Goal: Transaction & Acquisition: Purchase product/service

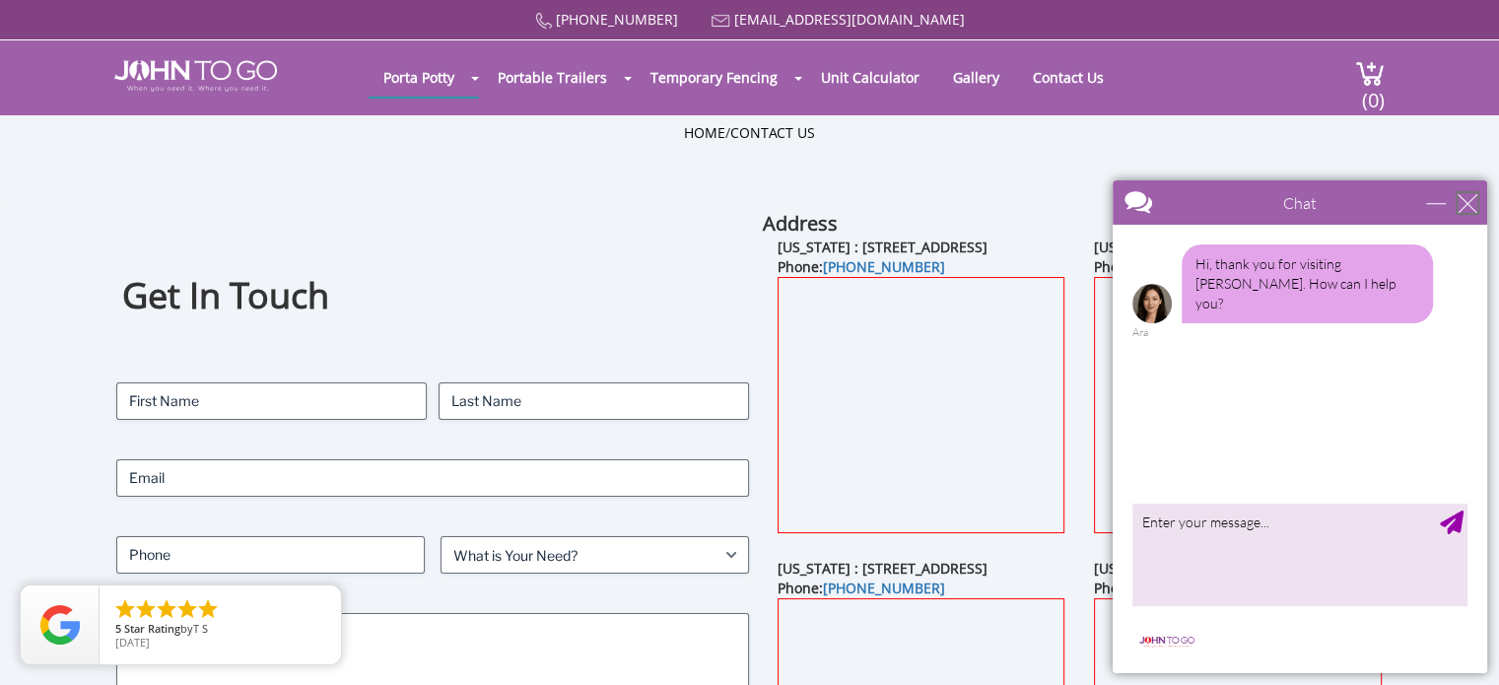
click at [1470, 205] on div "close" at bounding box center [1468, 203] width 20 height 20
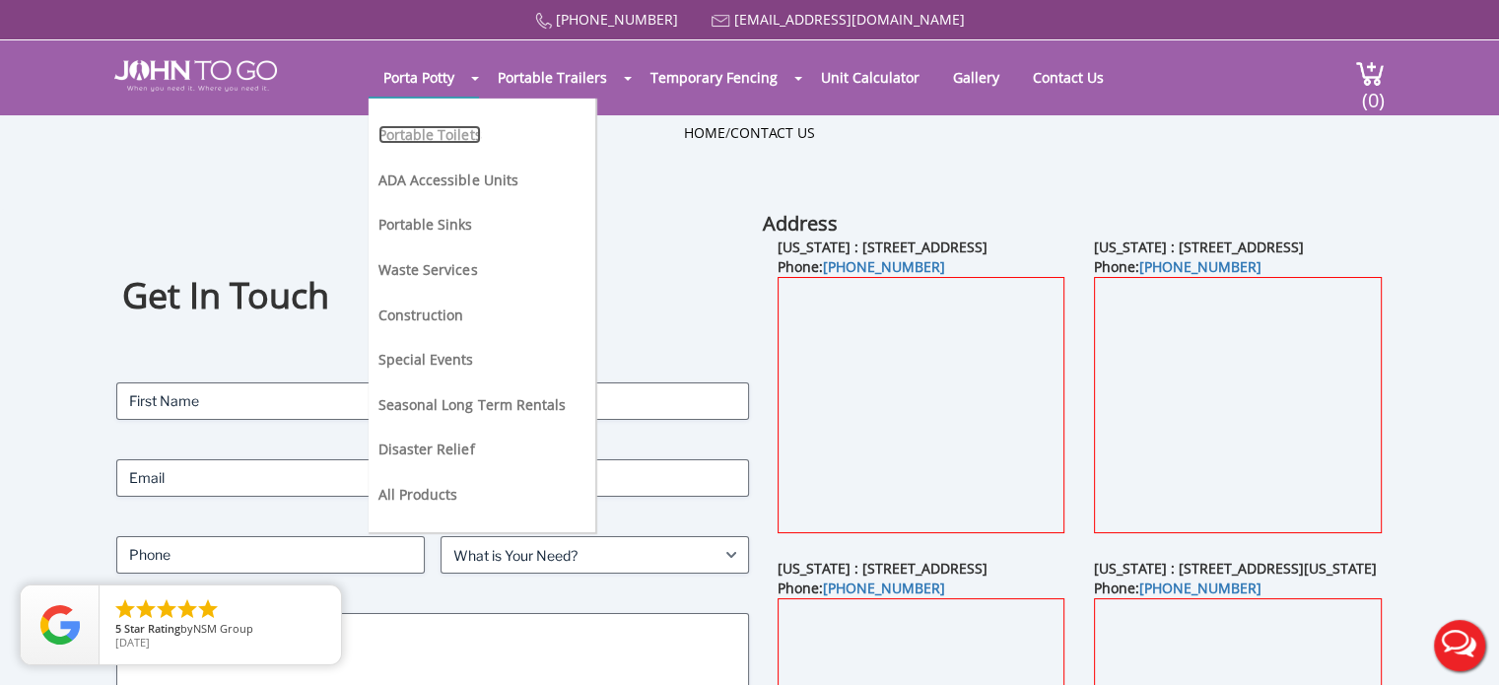
click at [432, 134] on link "Portable Toilets" at bounding box center [430, 134] width 103 height 19
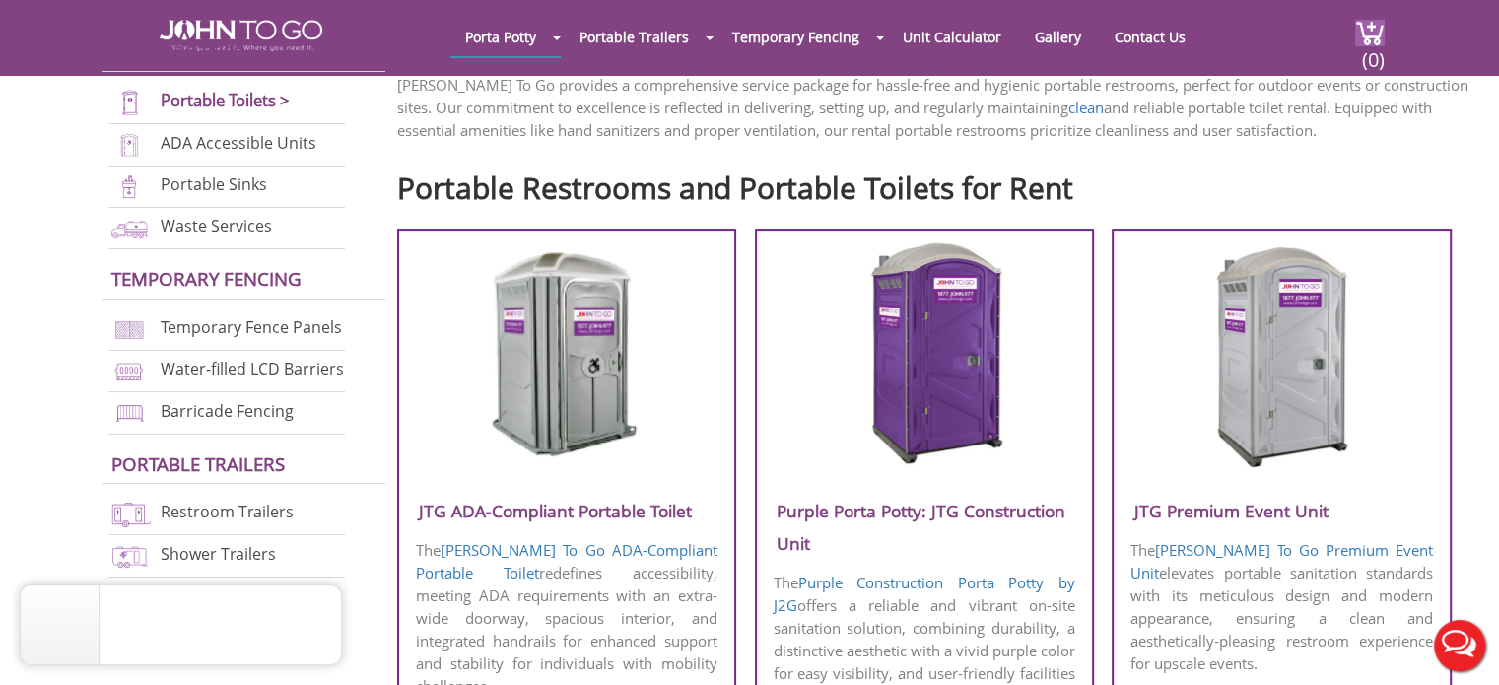
scroll to position [592, 0]
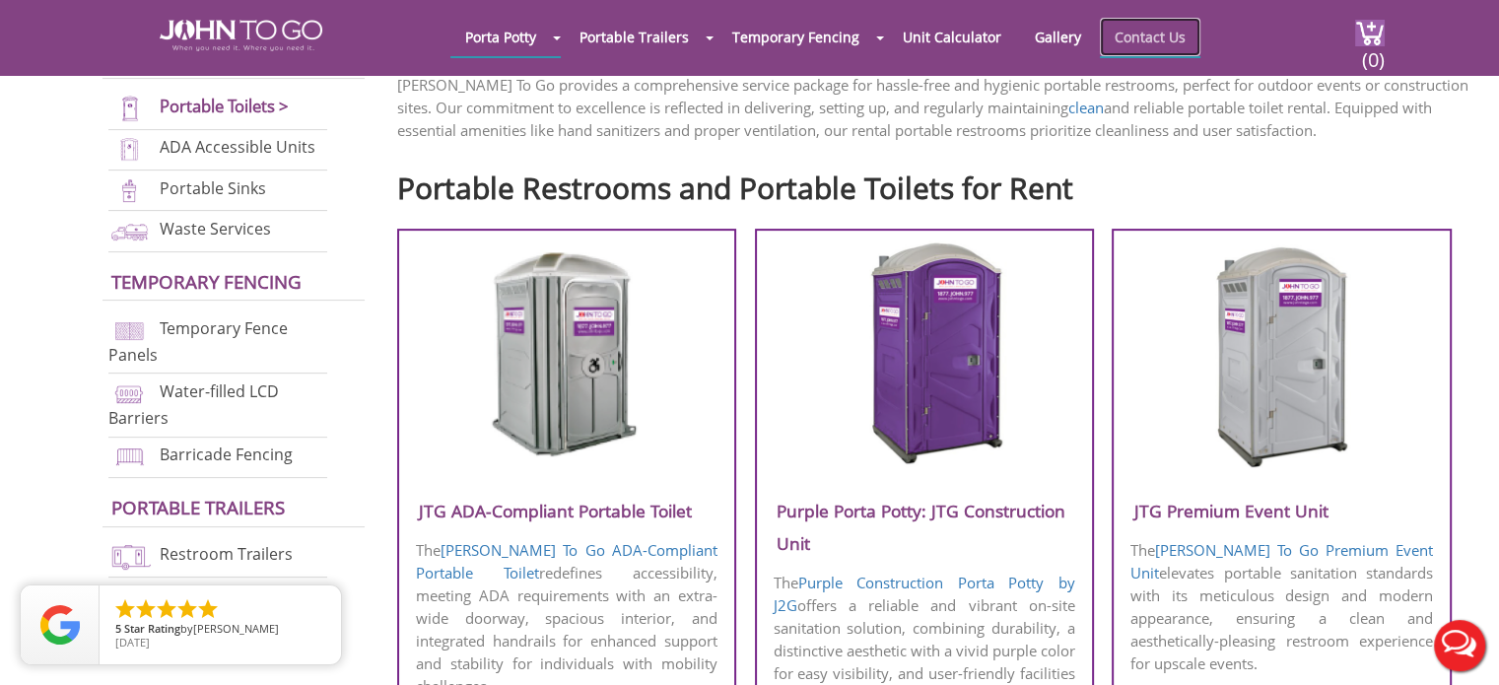
click at [1152, 36] on link "Contact Us" at bounding box center [1150, 37] width 101 height 38
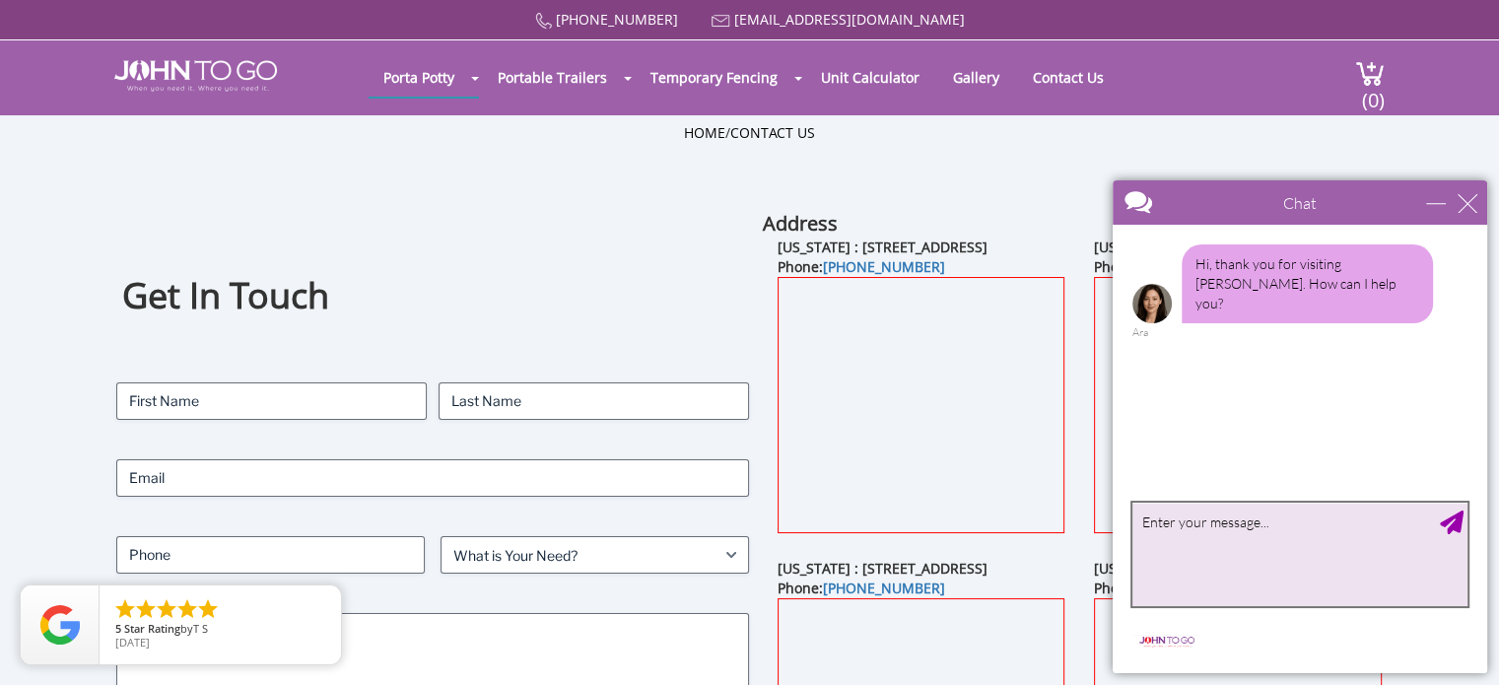
click at [1176, 511] on textarea "type your message" at bounding box center [1300, 555] width 335 height 104
type textarea "i wanna rent 1 toilet in brooklyn"
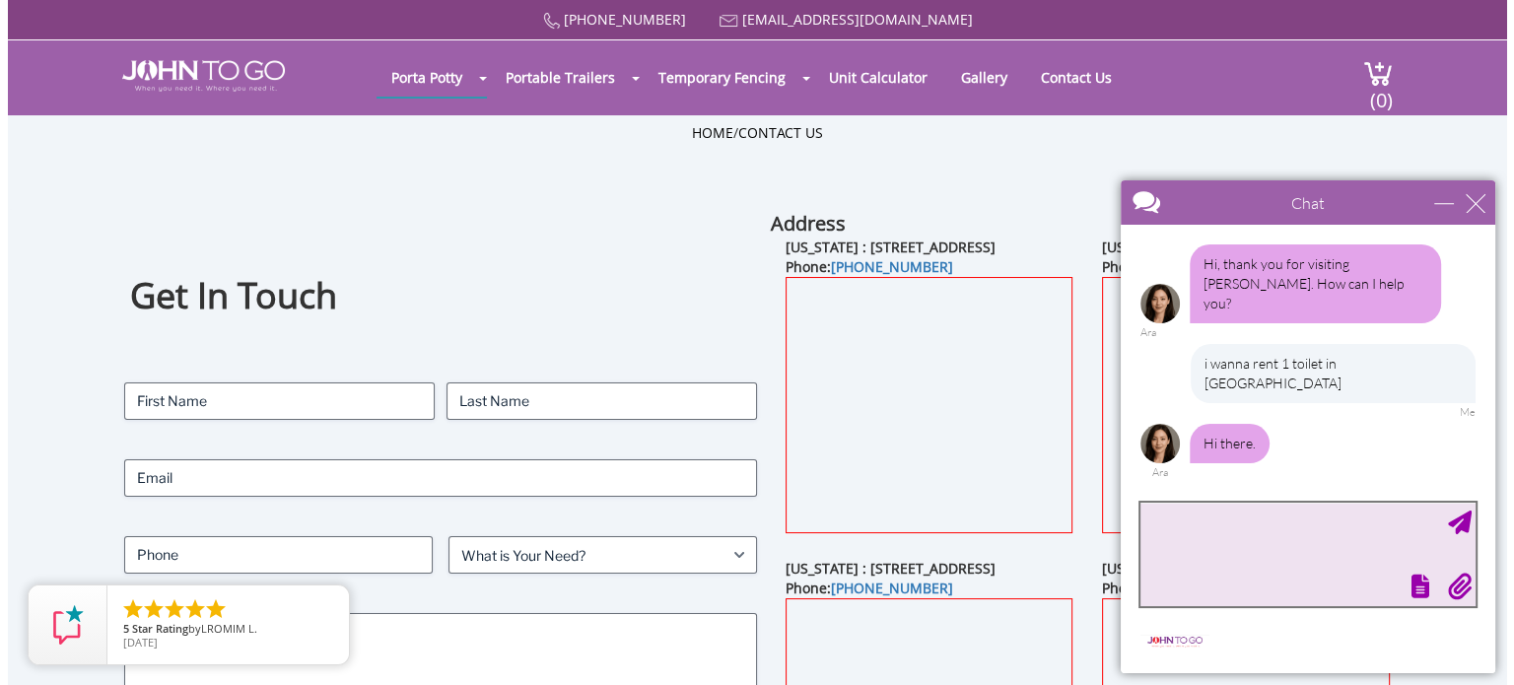
scroll to position [8, 0]
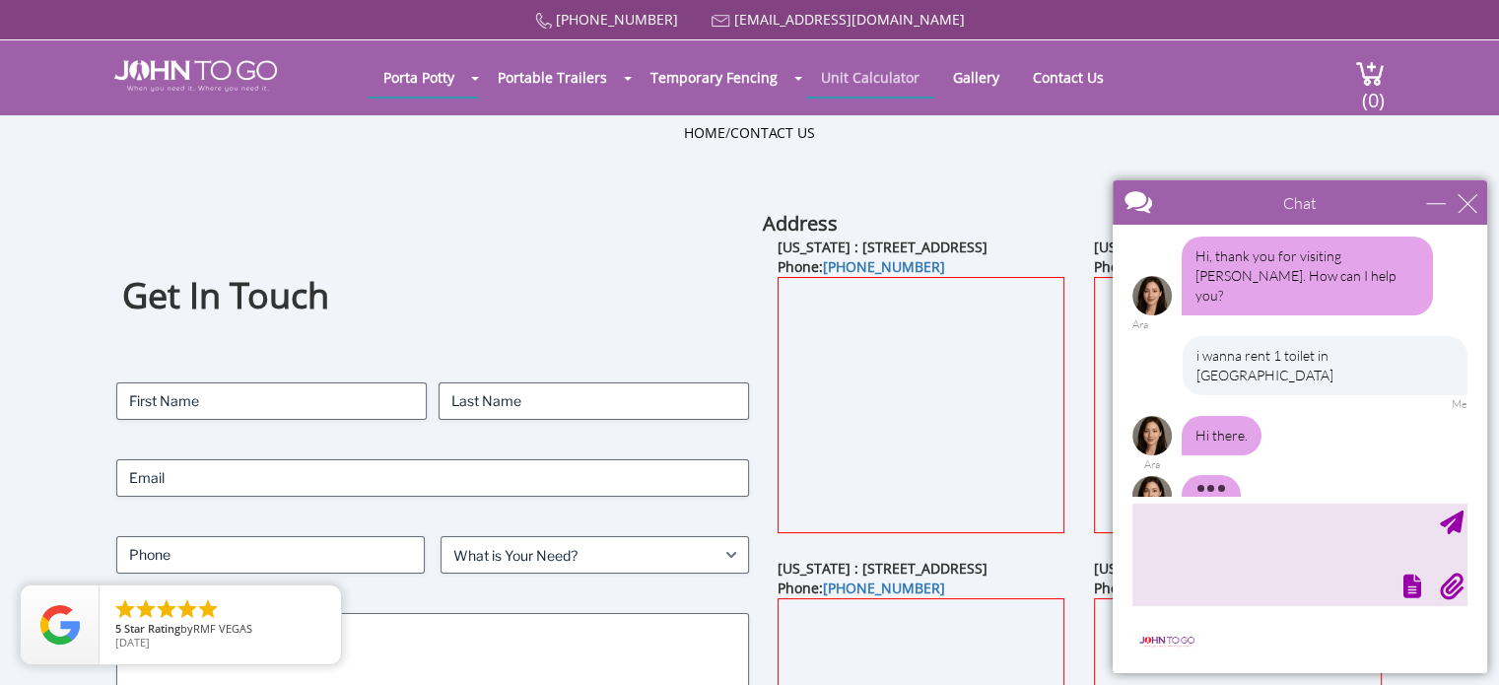
click at [863, 79] on link "Unit Calculator" at bounding box center [870, 77] width 128 height 38
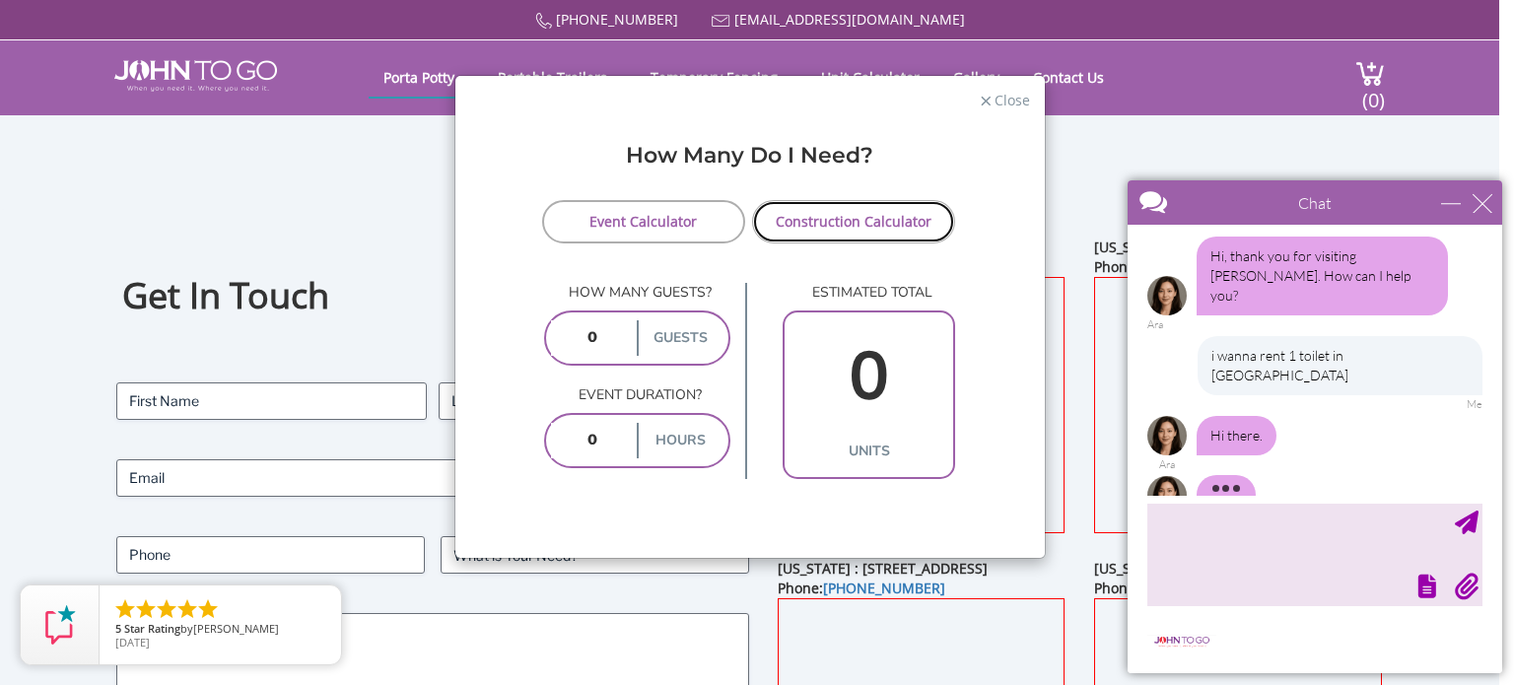
click at [804, 232] on link "Construction Calculator" at bounding box center [854, 221] width 204 height 43
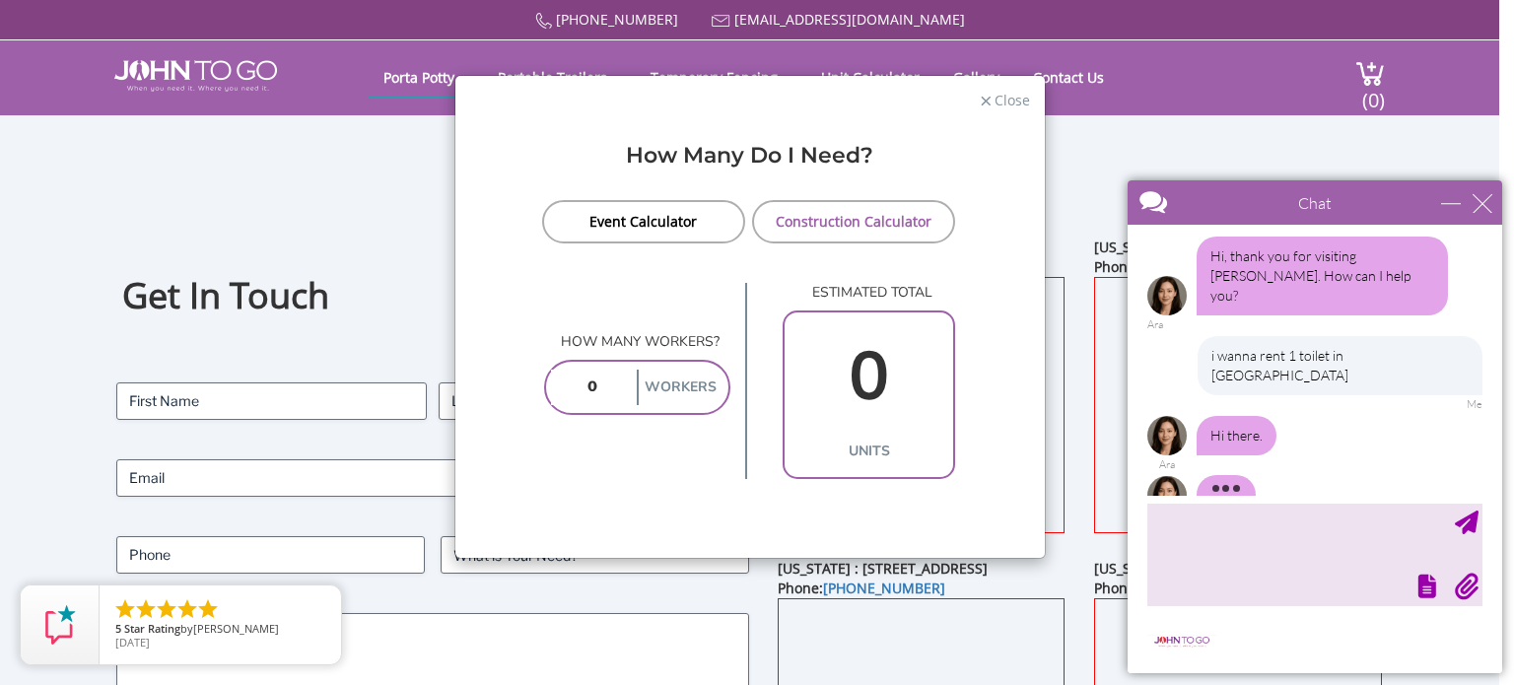
click at [610, 388] on input "number" at bounding box center [592, 387] width 82 height 35
type input "1"
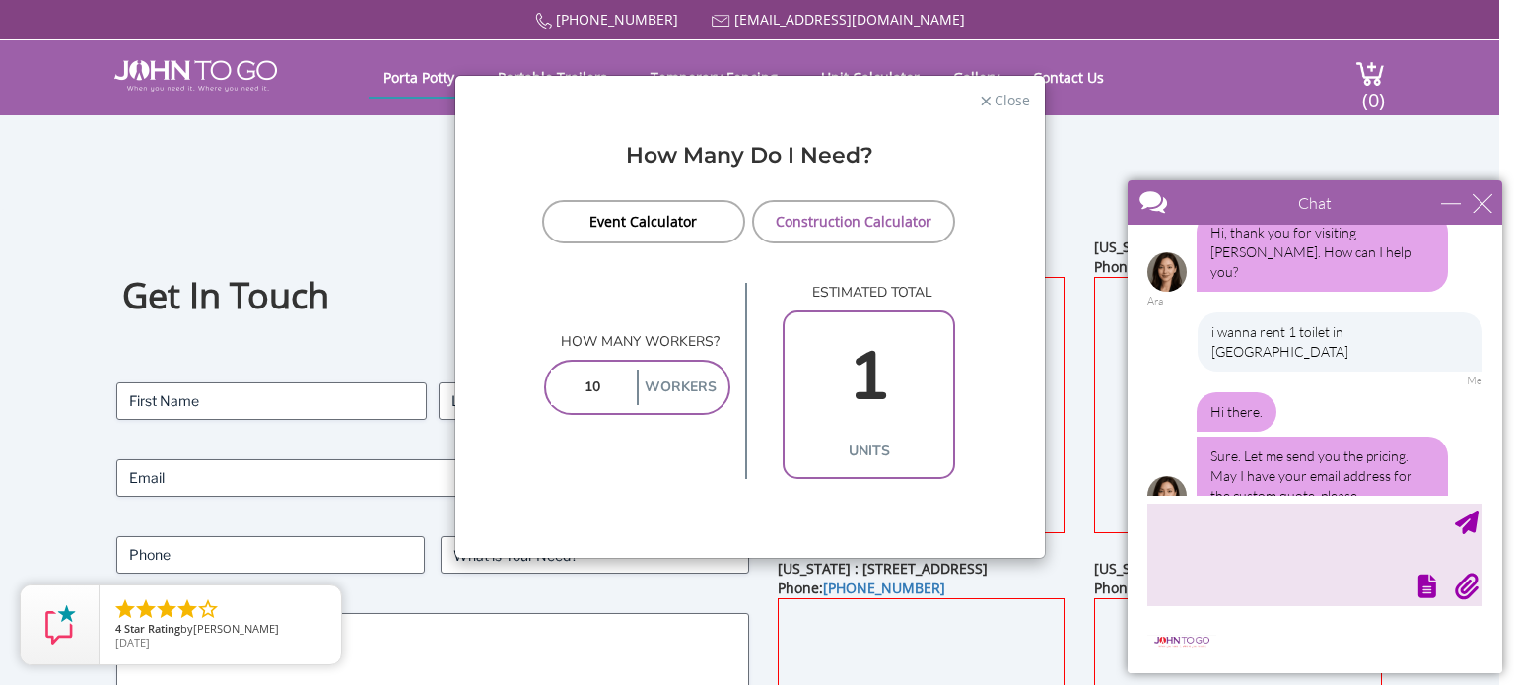
type input "10"
click at [1198, 534] on textarea "type your message" at bounding box center [1315, 555] width 335 height 104
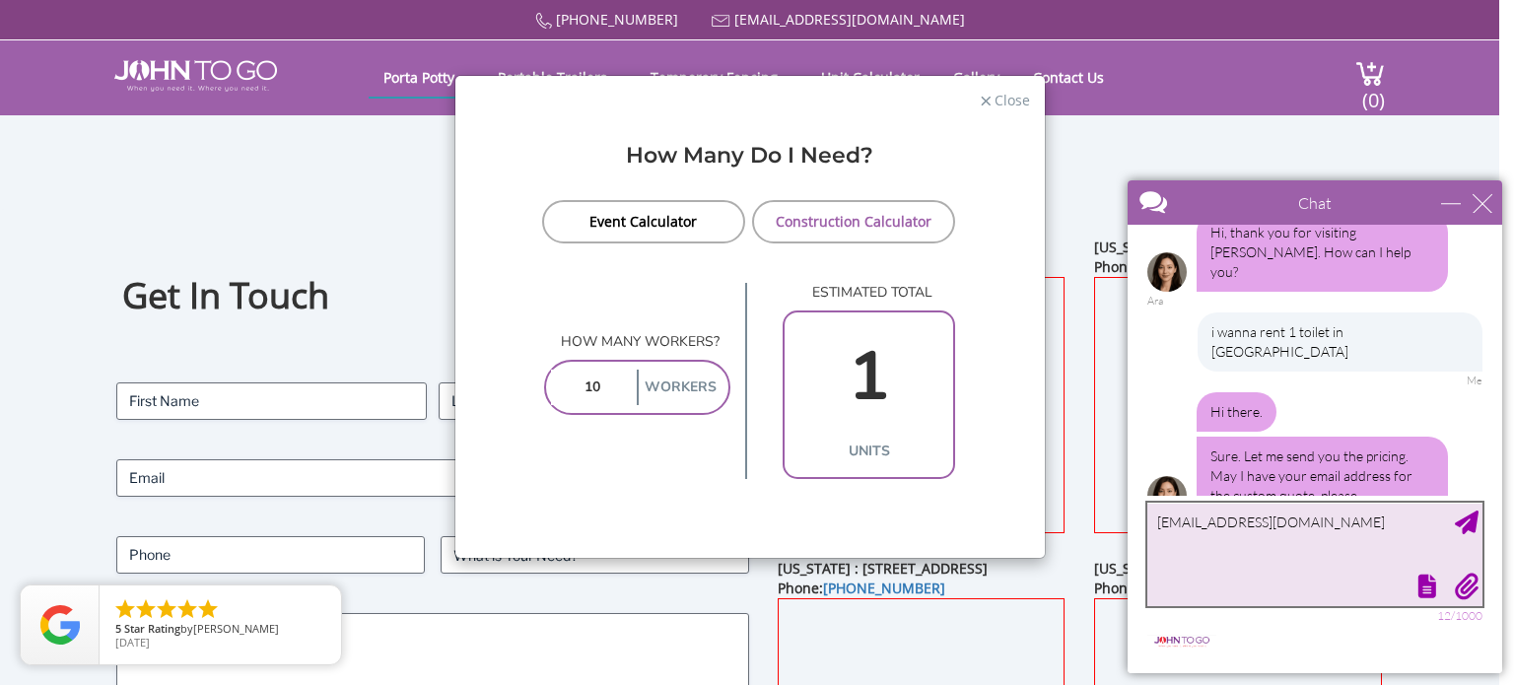
type textarea "abe@domesny.com"
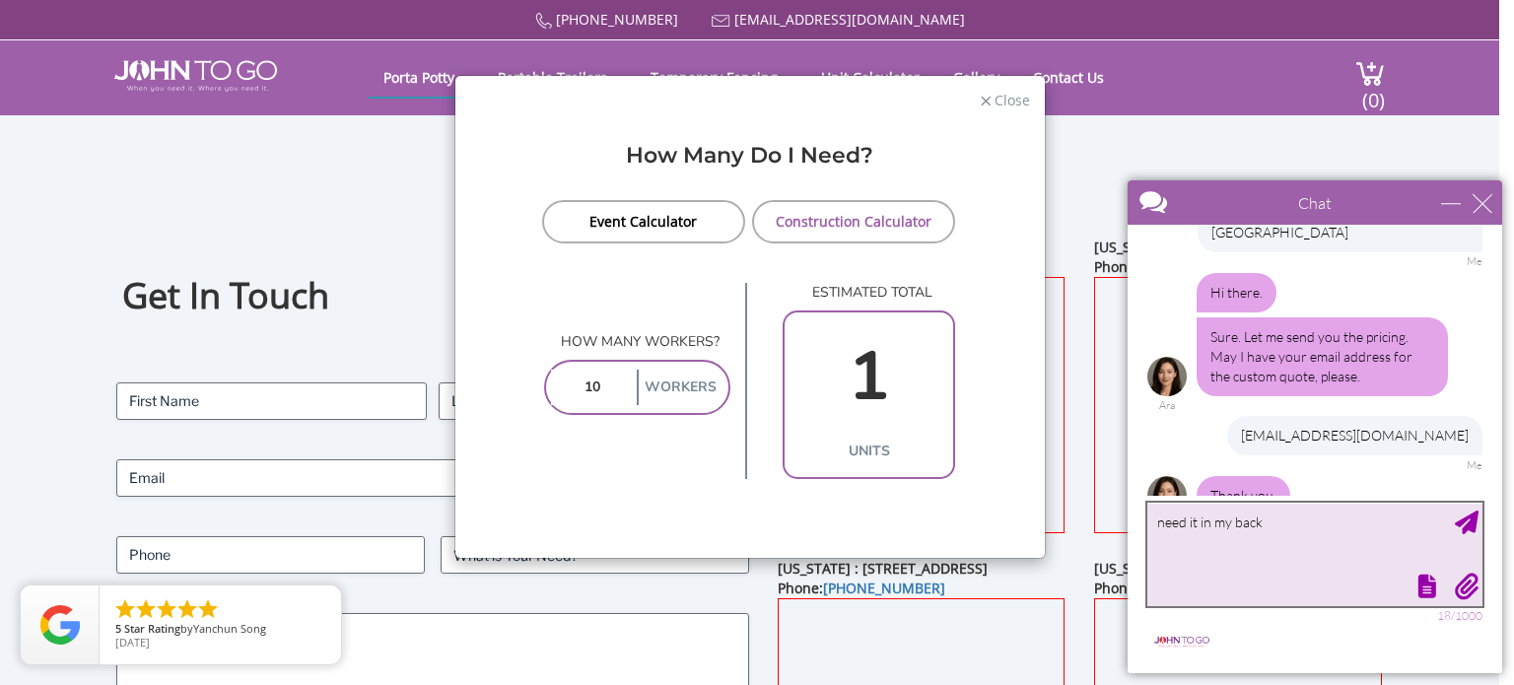
scroll to position [211, 0]
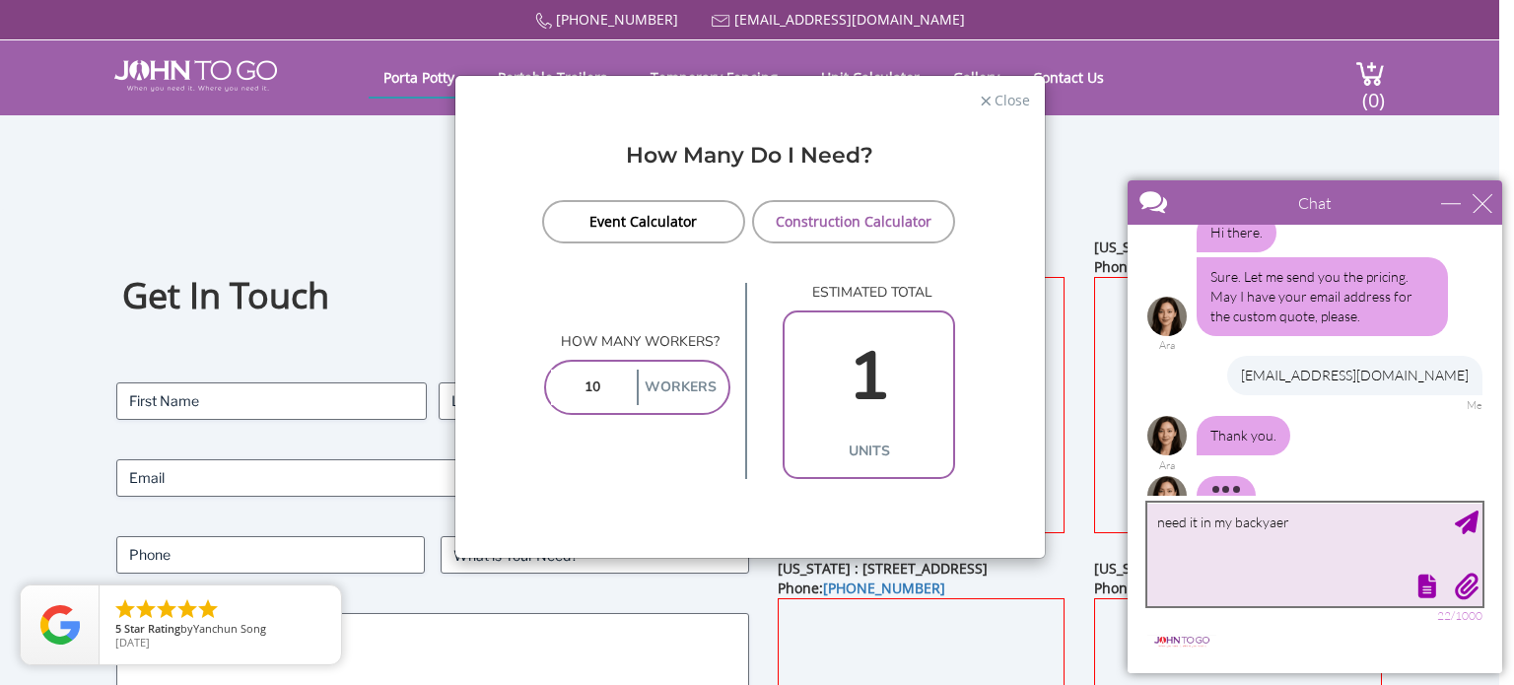
type textarea "need it in my backyaerd"
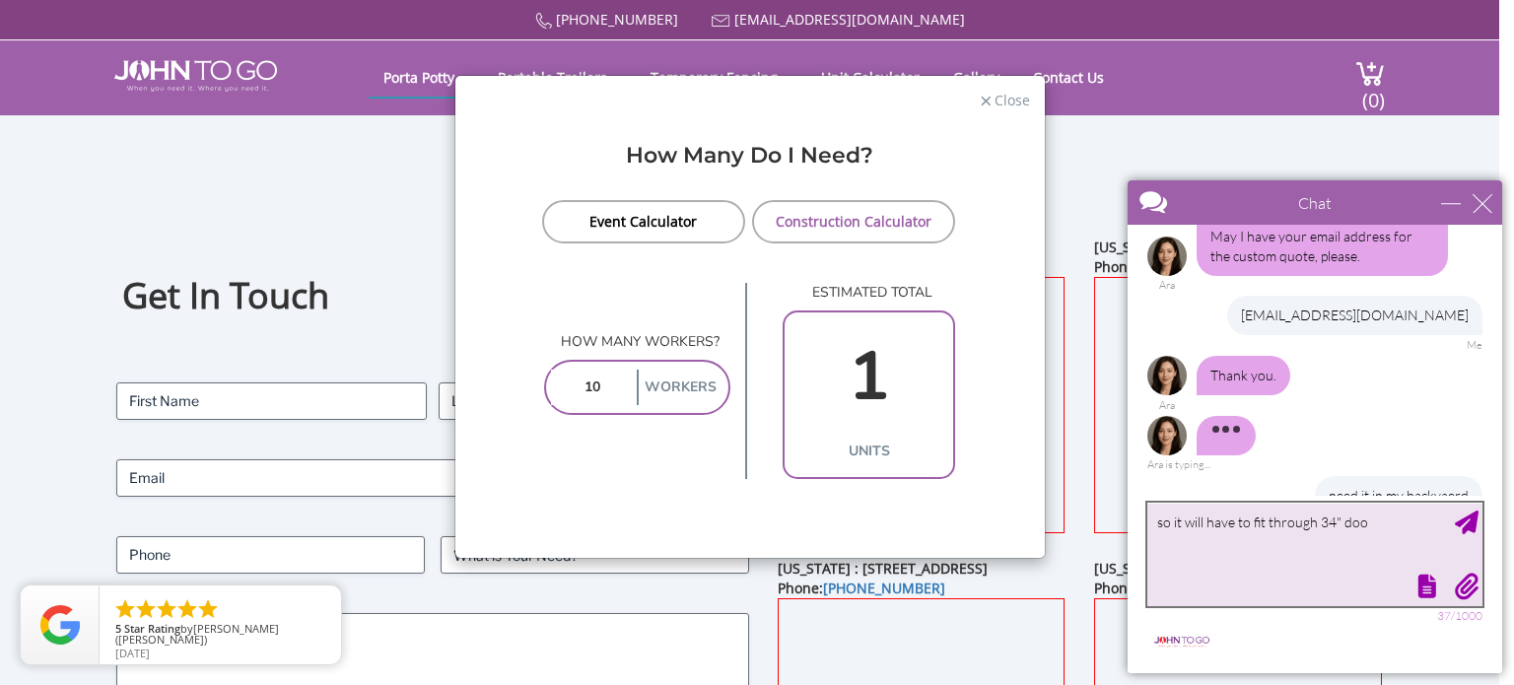
type textarea "so it will have to fit through 34" door"
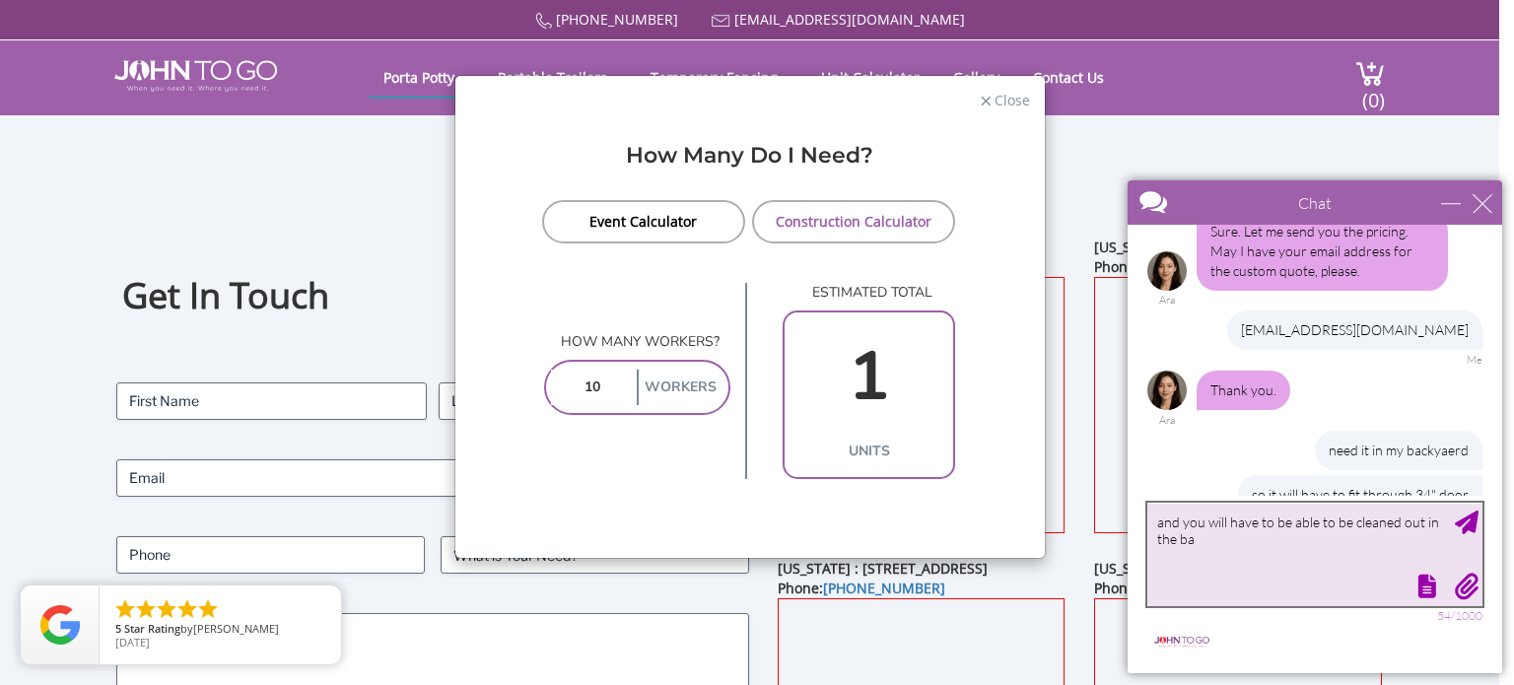
scroll to position [315, 0]
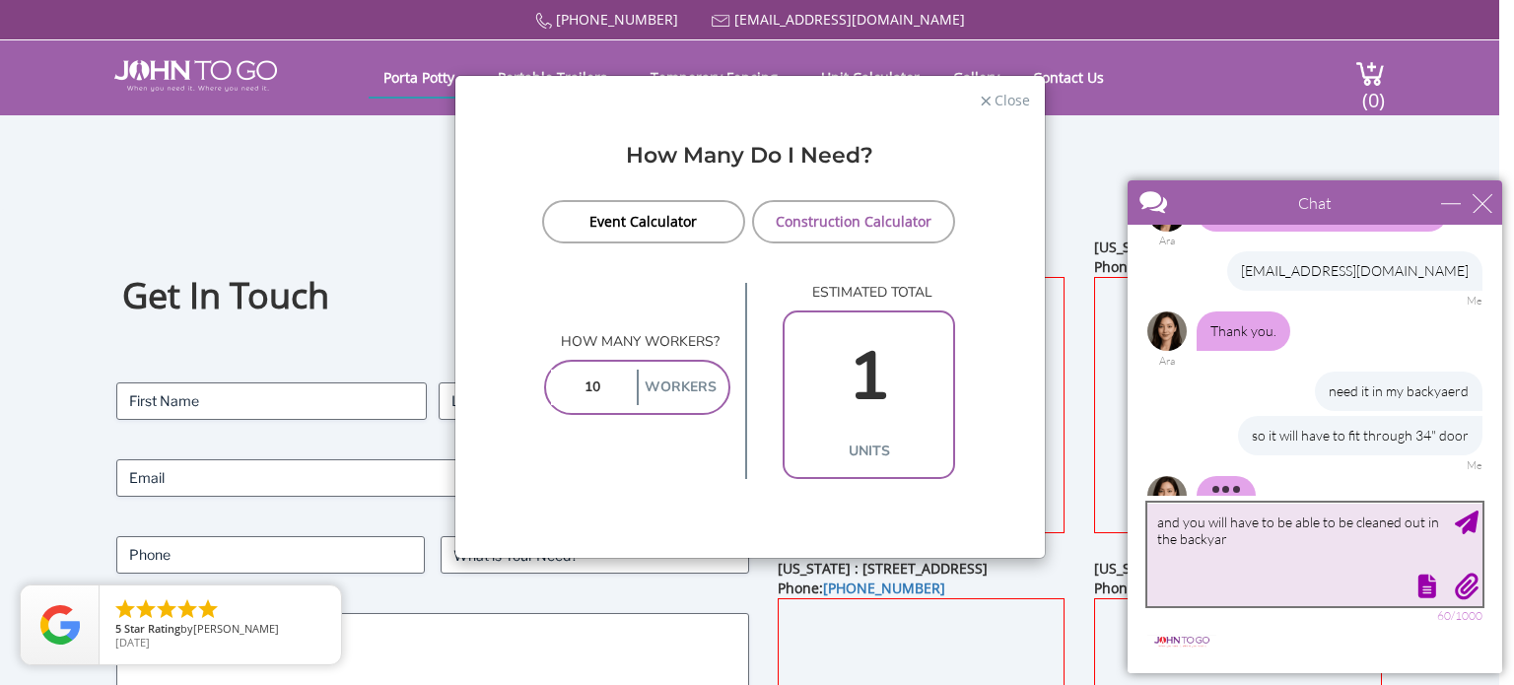
type textarea "and you will have to be able to be cleaned out in the backyard"
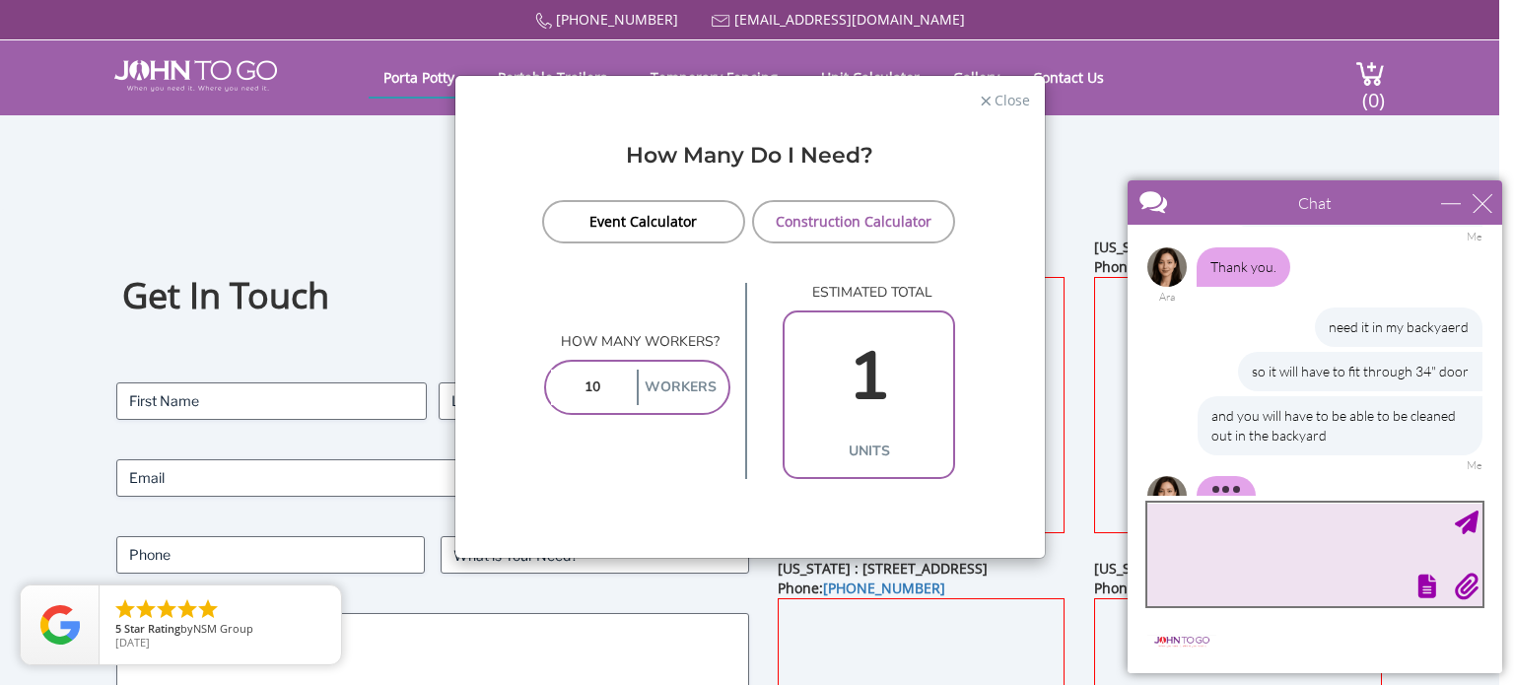
scroll to position [399, 0]
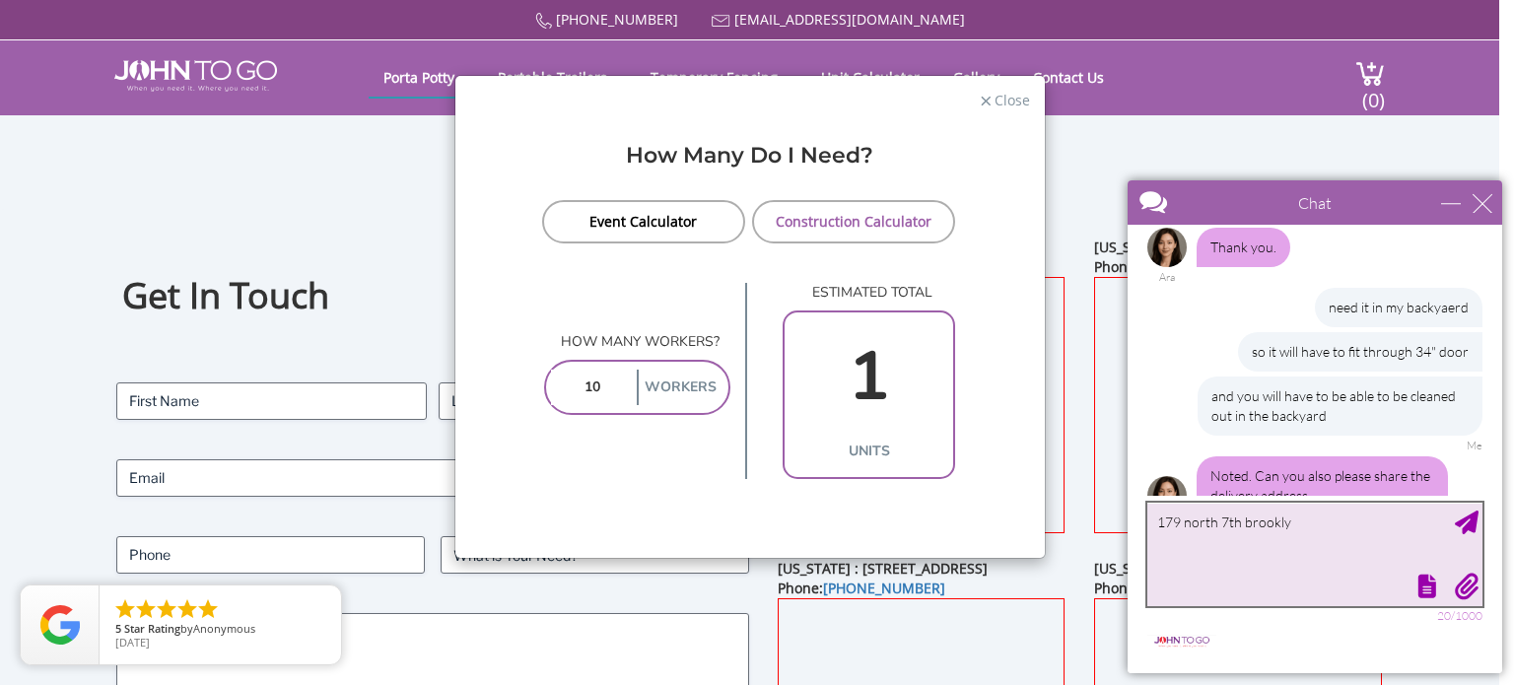
type textarea "179 north 7th brooklyn"
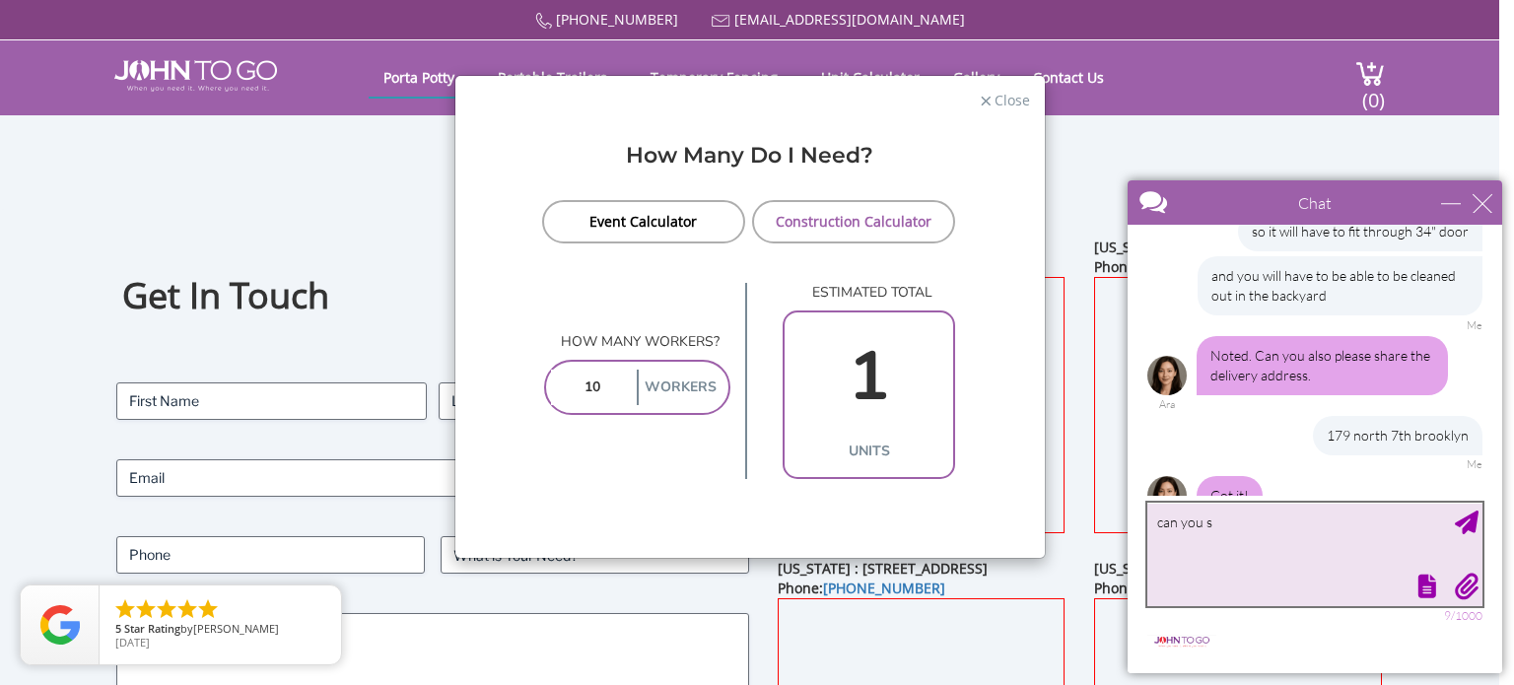
scroll to position [584, 0]
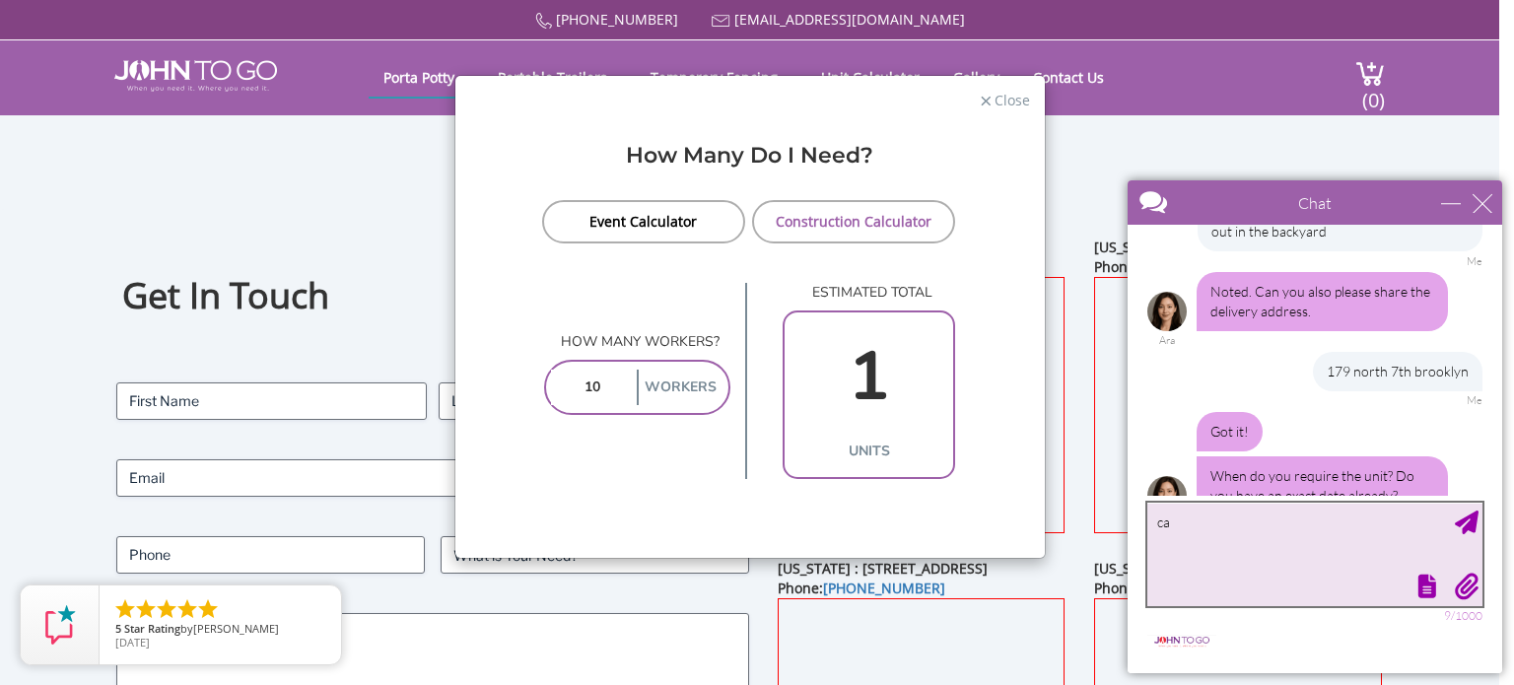
type textarea "c"
type textarea "asap"
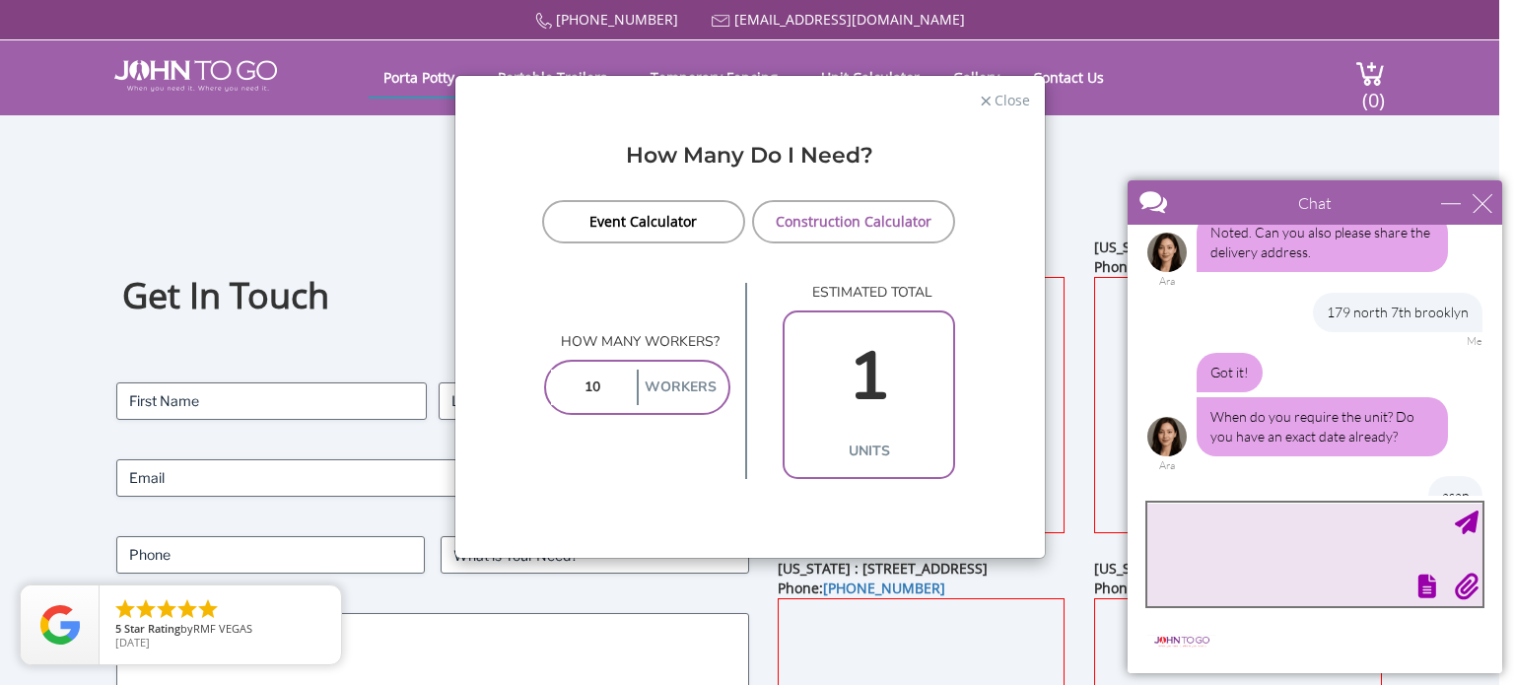
type textarea "p"
type textarea "can you still today?"
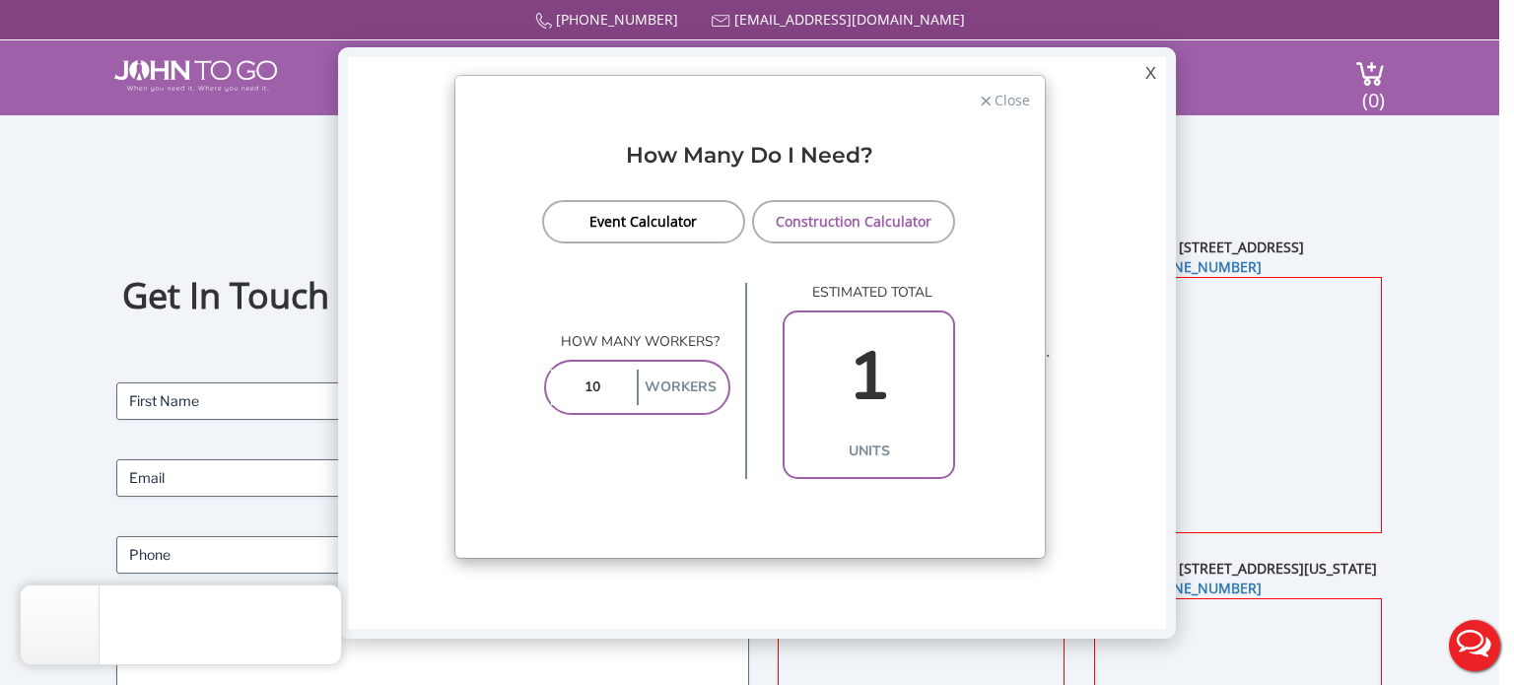
scroll to position [0, 0]
click at [1002, 101] on span "Close" at bounding box center [1011, 98] width 37 height 19
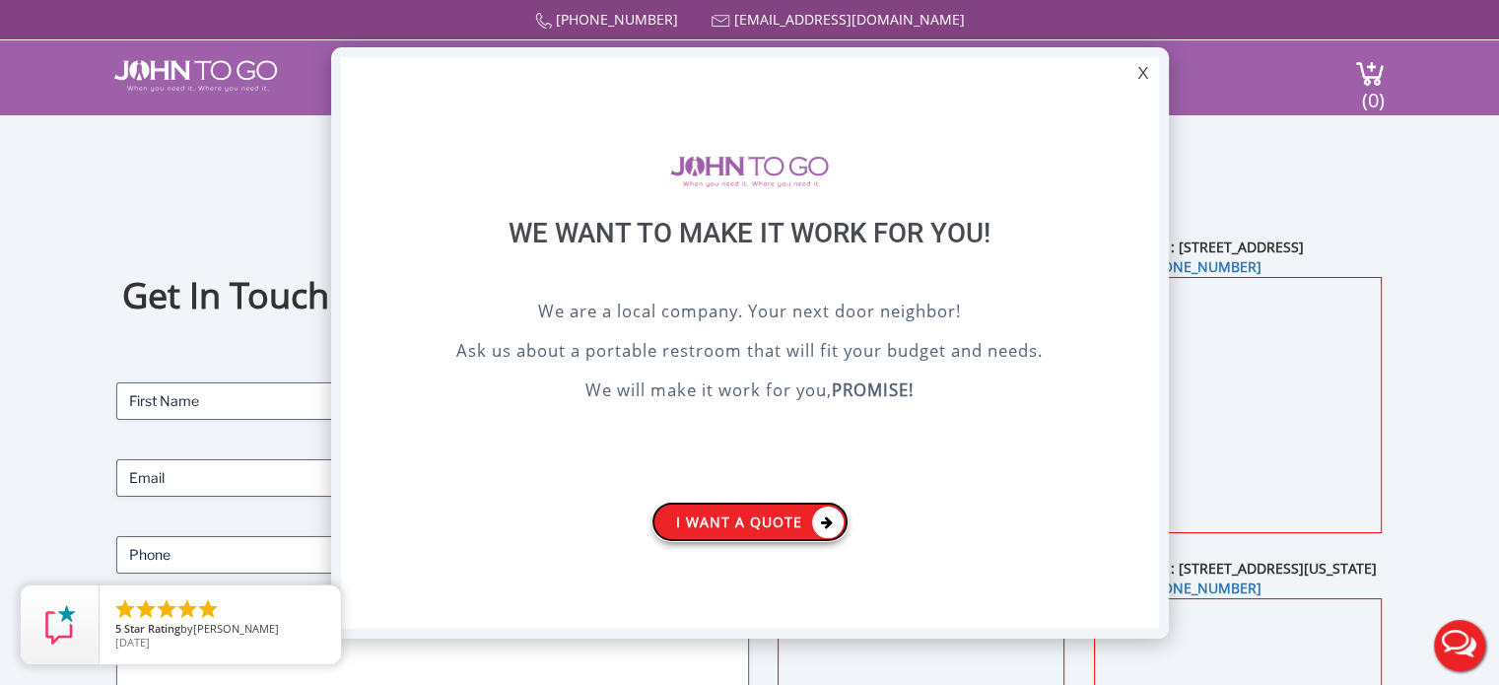
click at [714, 522] on link "I want a Quote" at bounding box center [750, 522] width 197 height 40
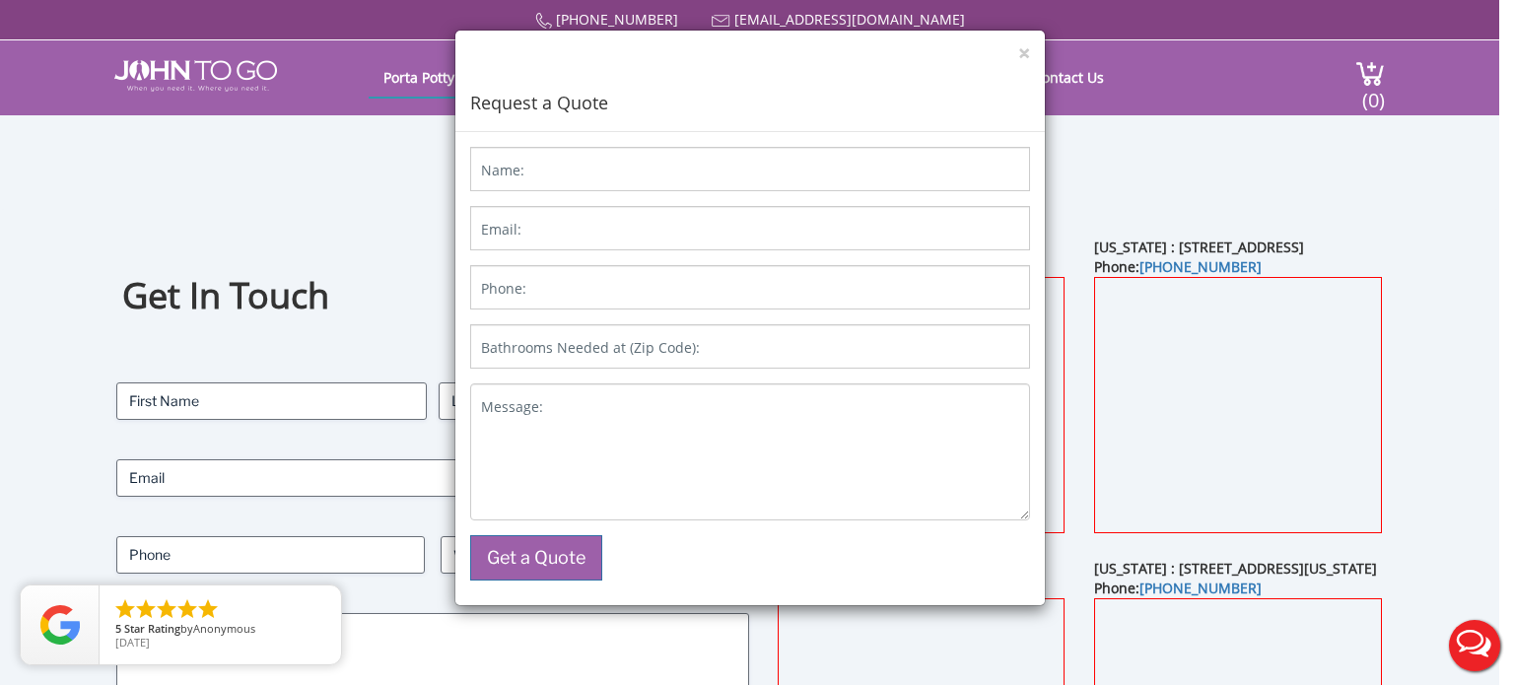
click at [1471, 650] on button "Live Chat" at bounding box center [1474, 645] width 79 height 79
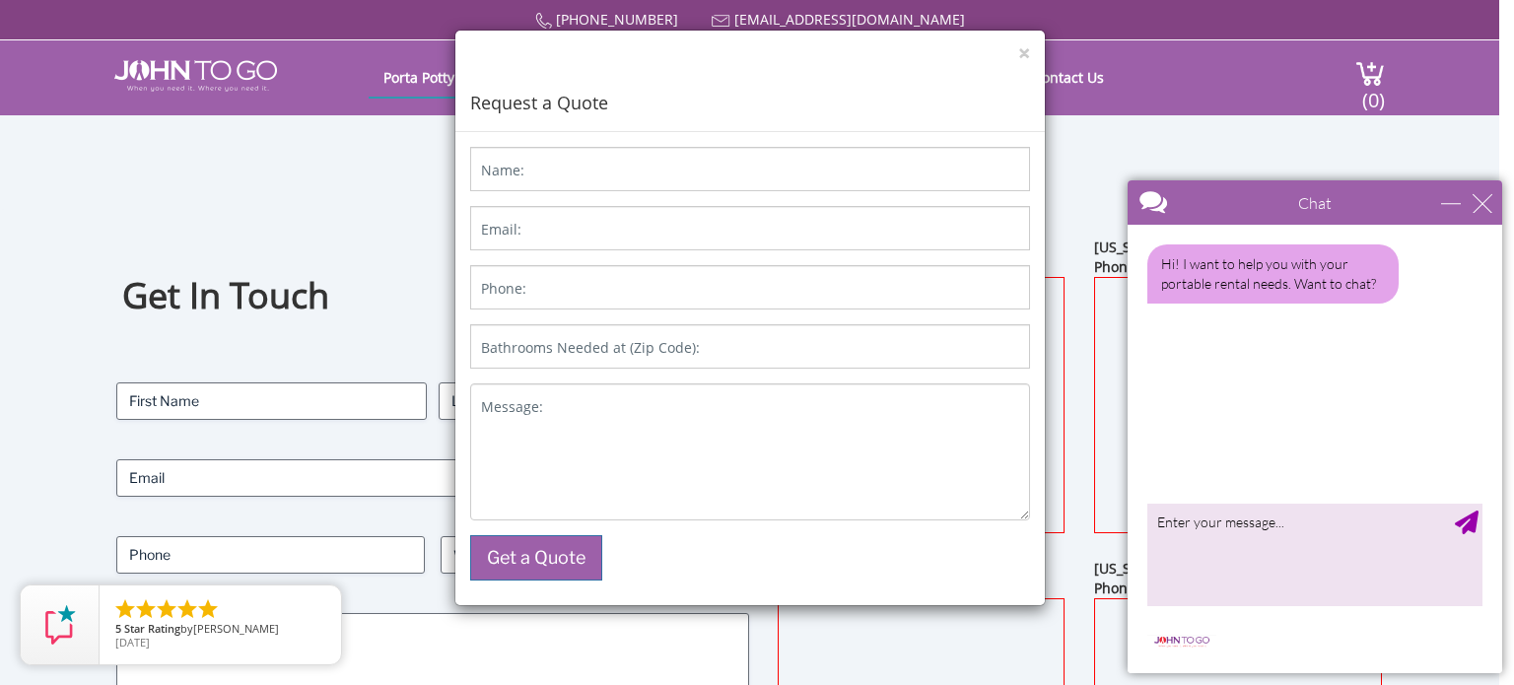
click at [1161, 204] on div at bounding box center [1280, 203] width 305 height 47
click at [1329, 204] on div at bounding box center [1280, 203] width 305 height 47
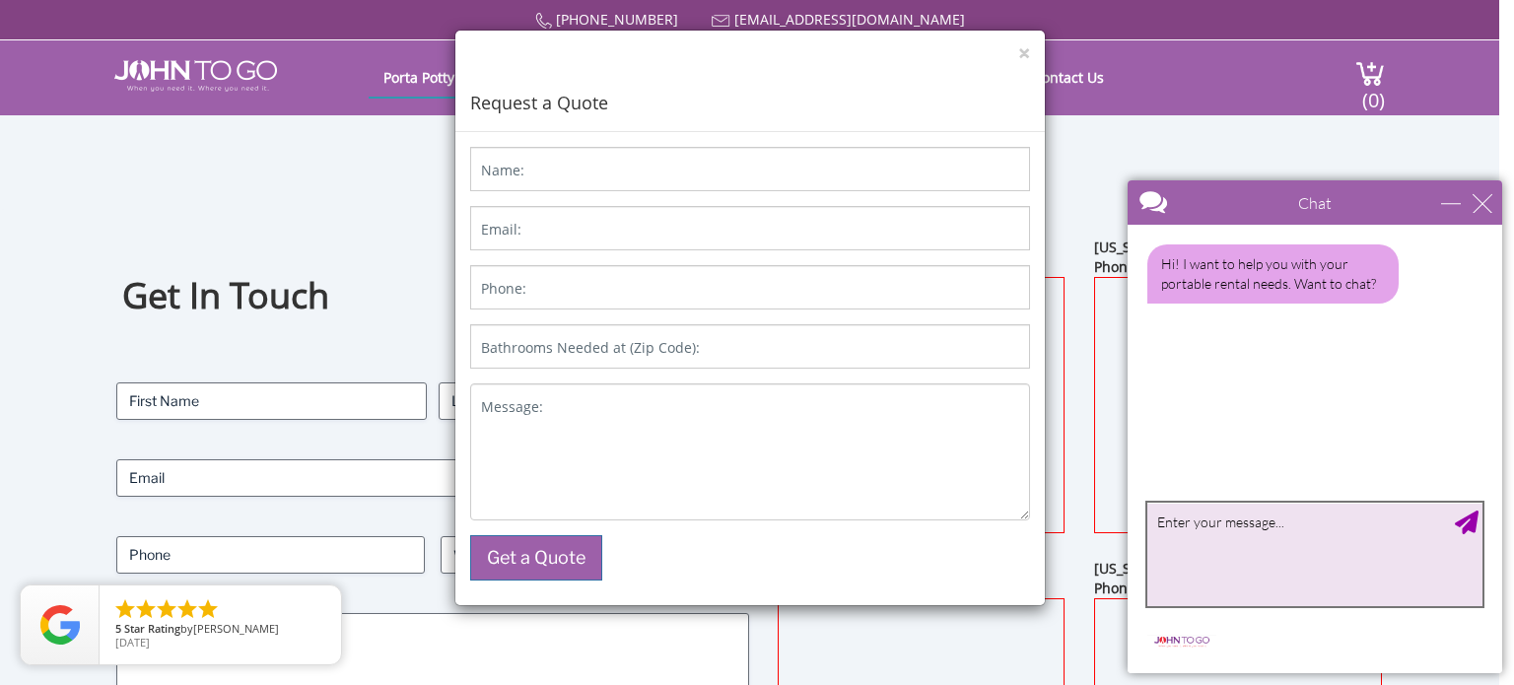
click at [1191, 535] on textarea "type your message" at bounding box center [1315, 555] width 335 height 104
type textarea "chat ended"
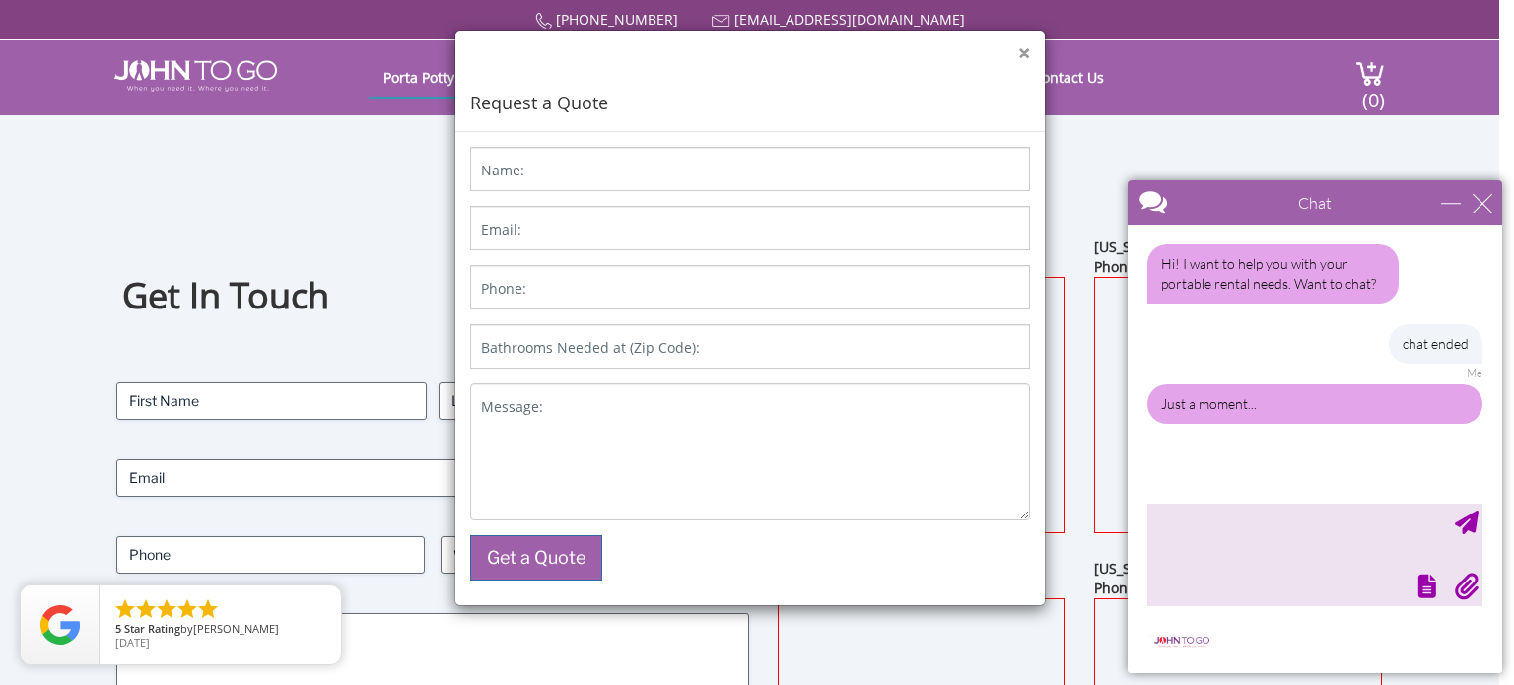
click at [1020, 54] on button "×" at bounding box center [1024, 53] width 12 height 21
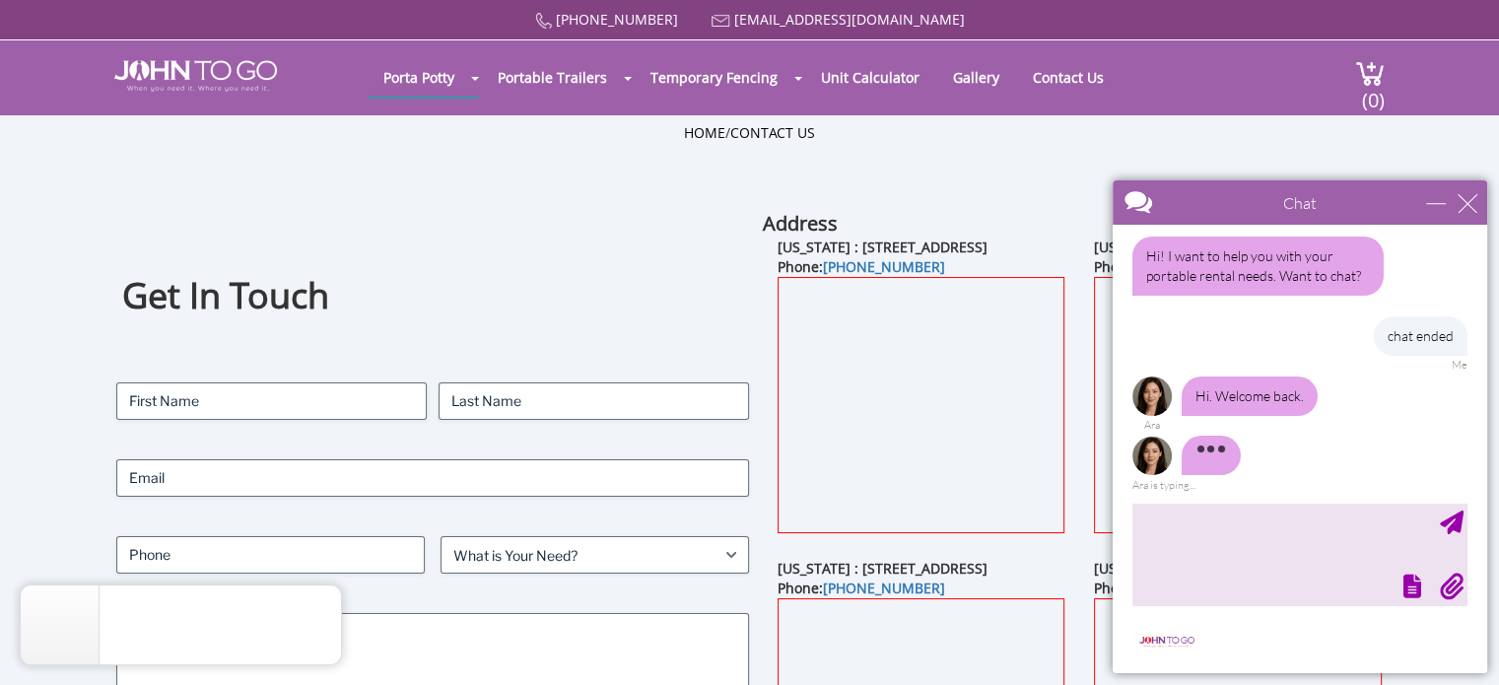
scroll to position [12, 0]
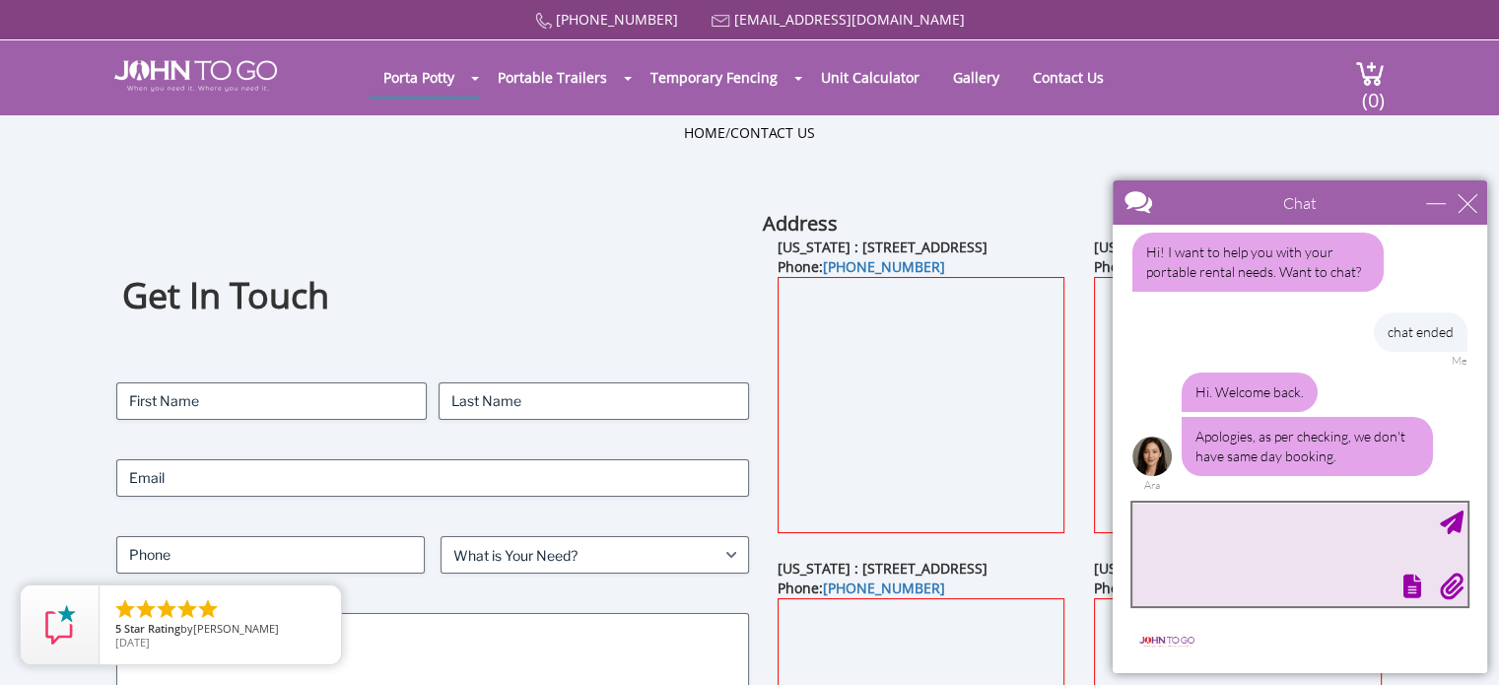
click at [1160, 525] on textarea "type your message" at bounding box center [1300, 555] width 335 height 104
type textarea "how about tomorrow?"
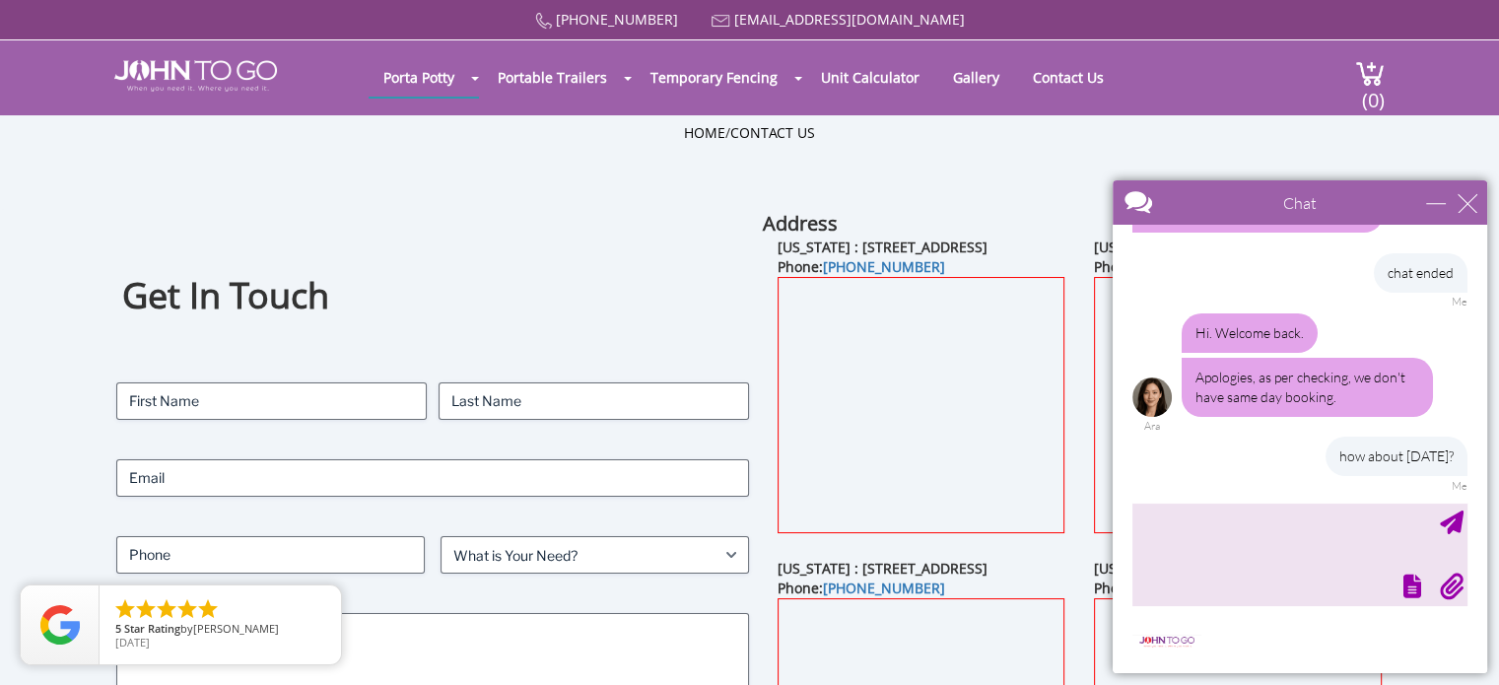
click at [1187, 420] on div "Hi. Welcome back. Apologies, as per checking, we don't have same day booking. A…" at bounding box center [1300, 372] width 335 height 119
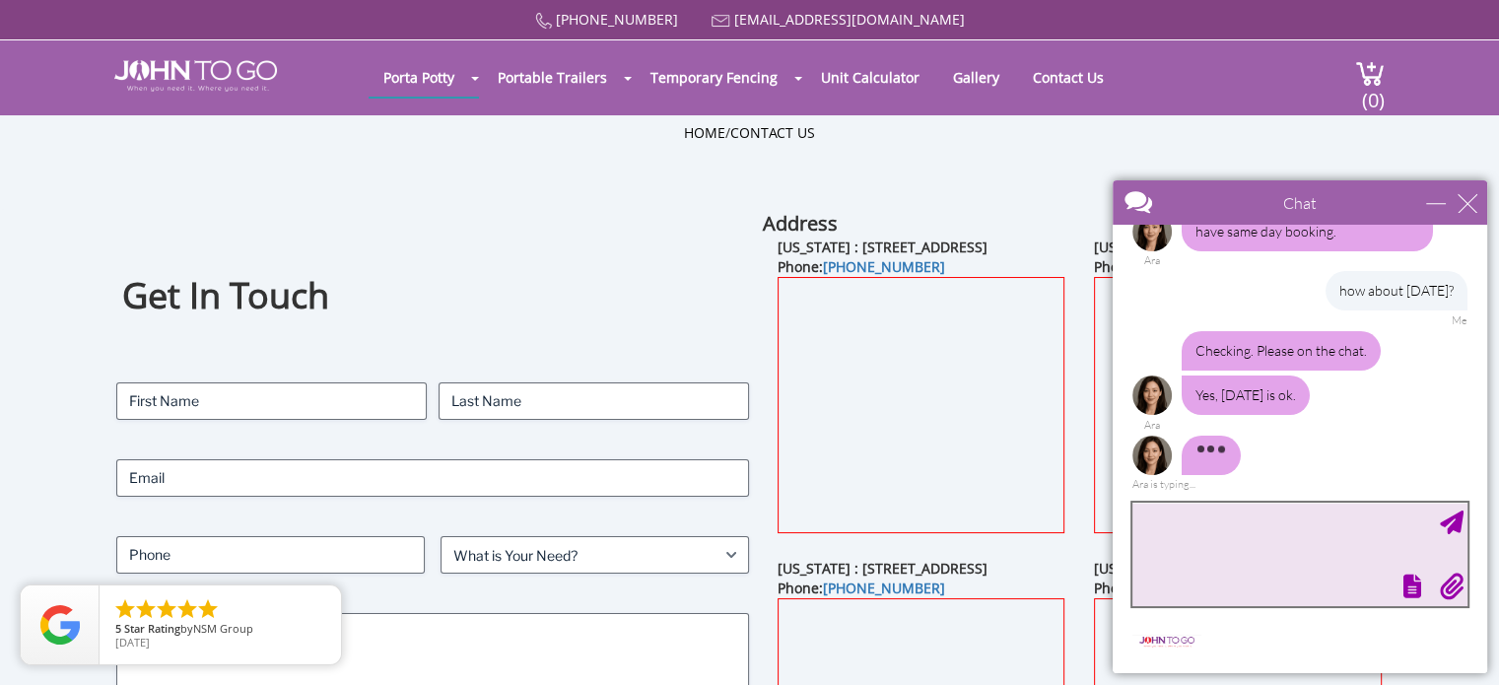
scroll to position [221, 0]
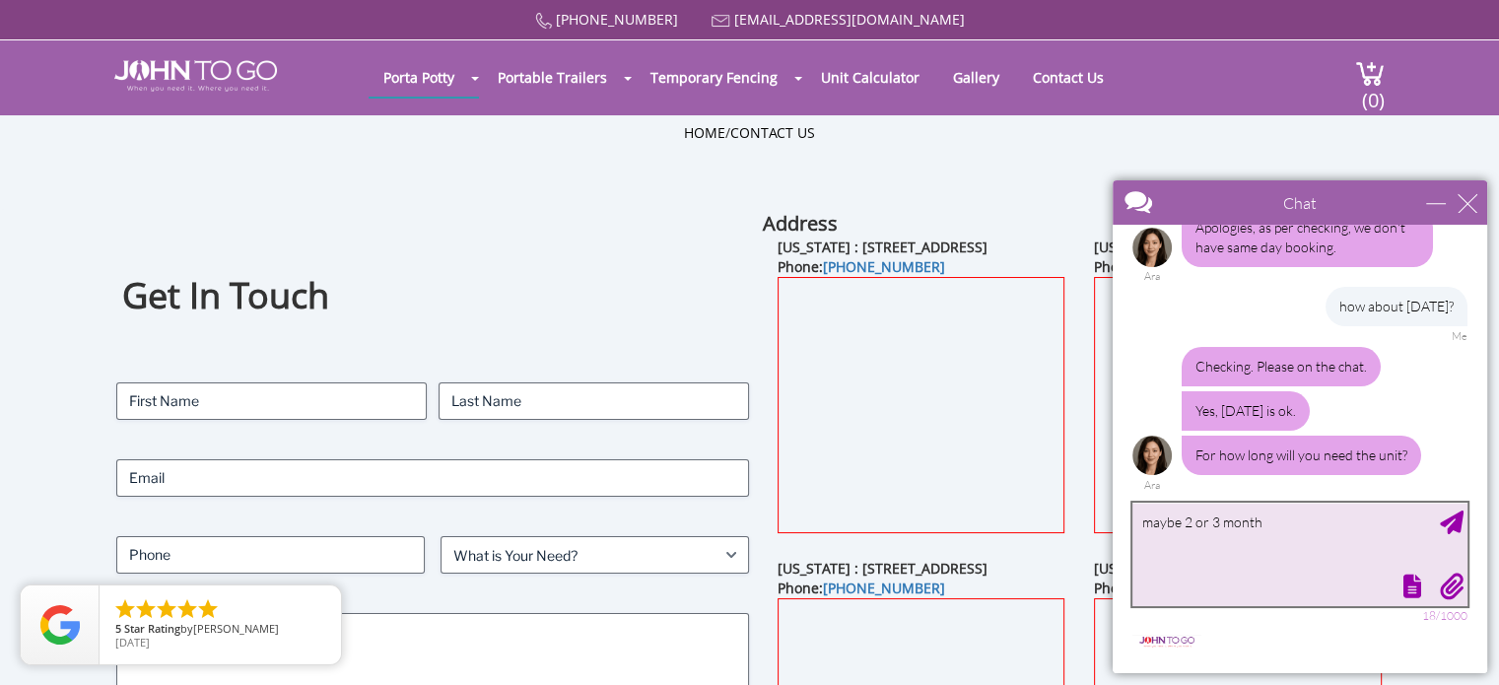
type textarea "maybe 2 or 3 months"
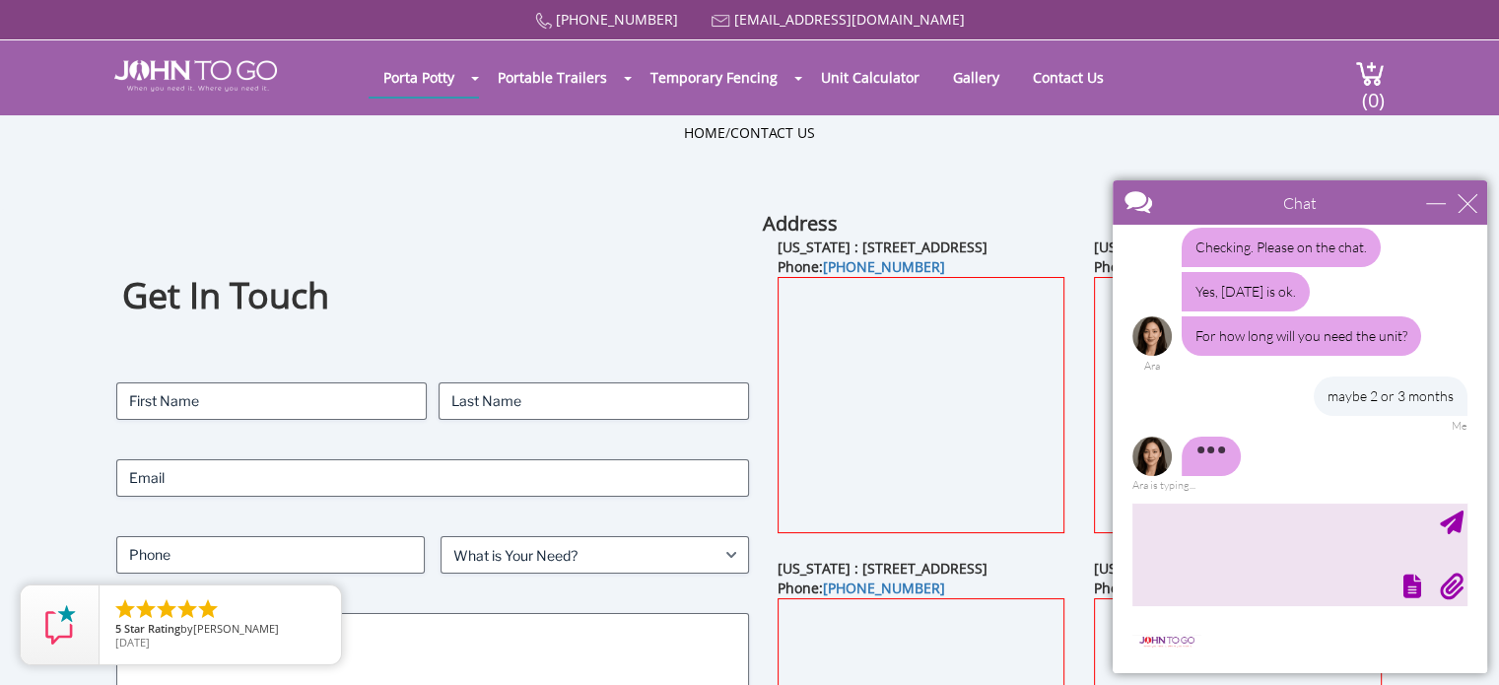
scroll to position [280, 0]
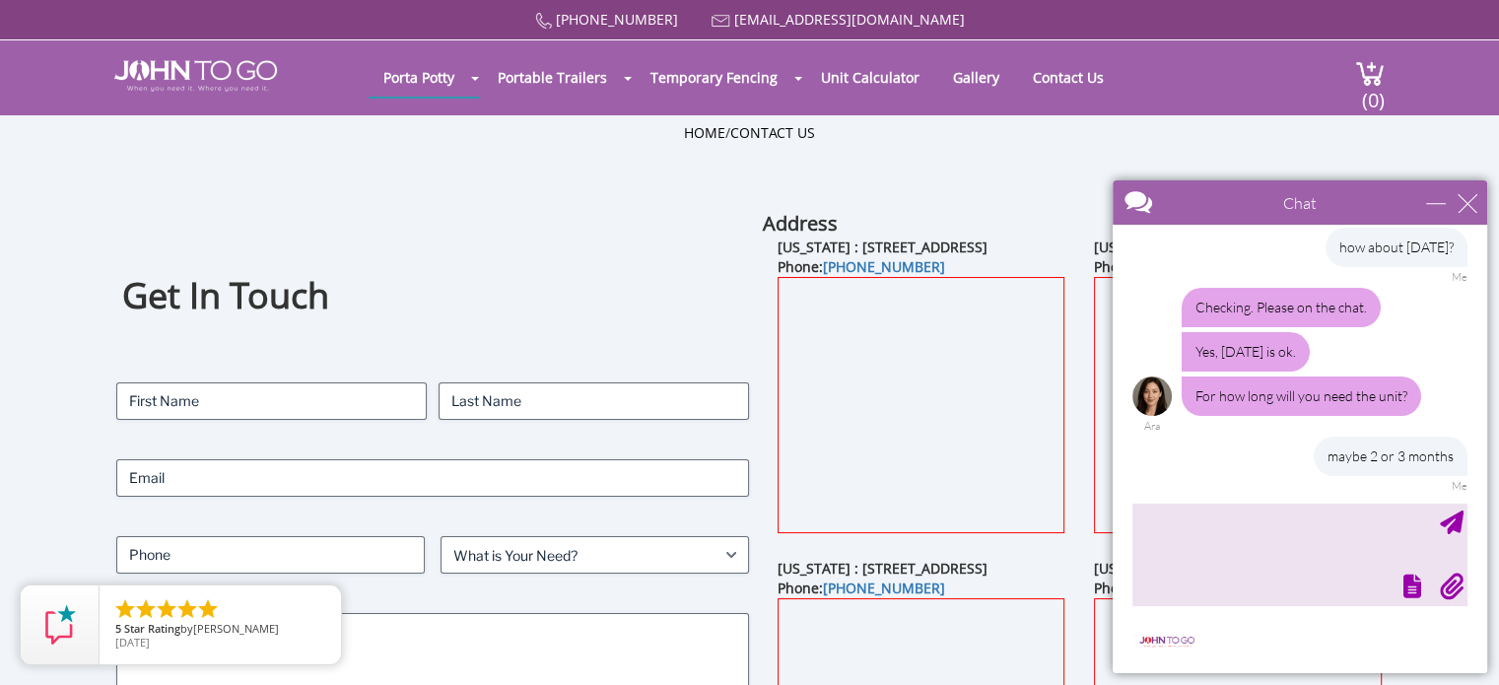
click at [1206, 412] on div "For how long will you need the unit?" at bounding box center [1302, 396] width 240 height 39
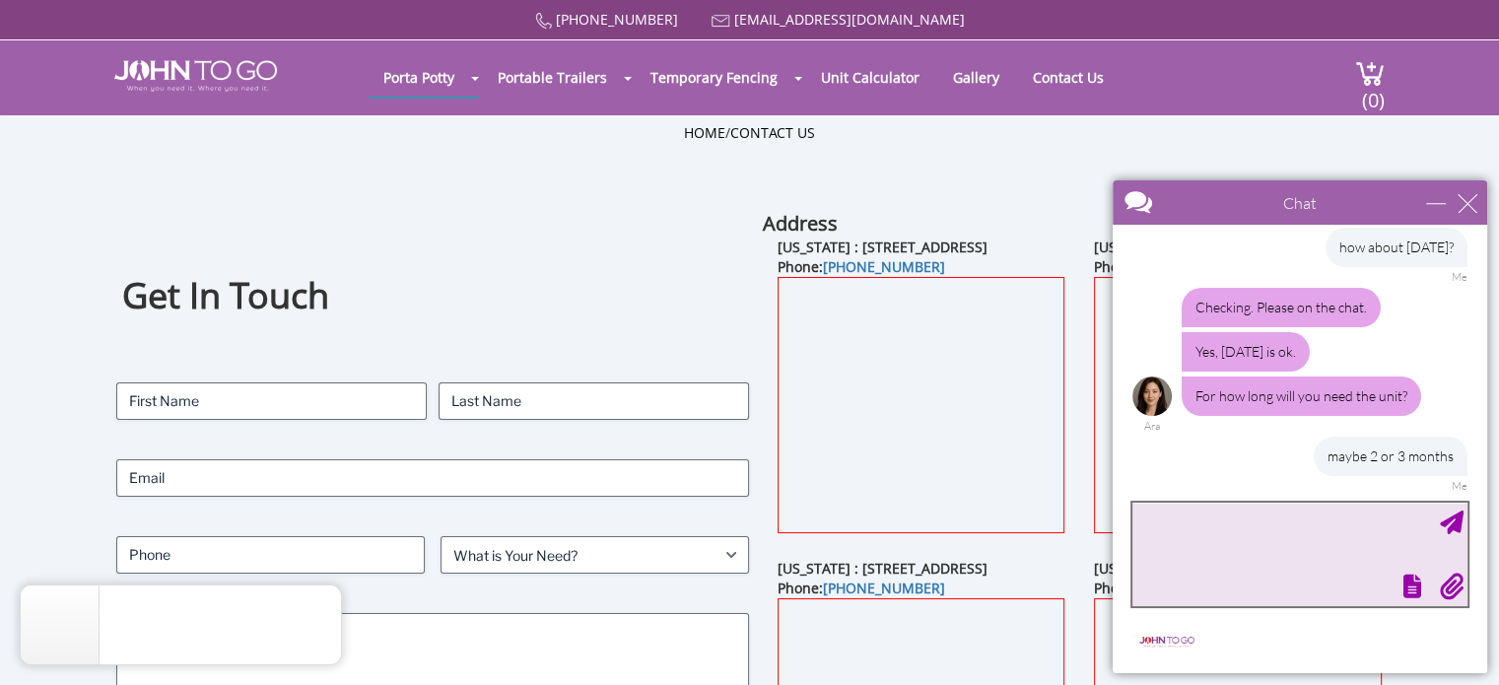
scroll to position [399, 0]
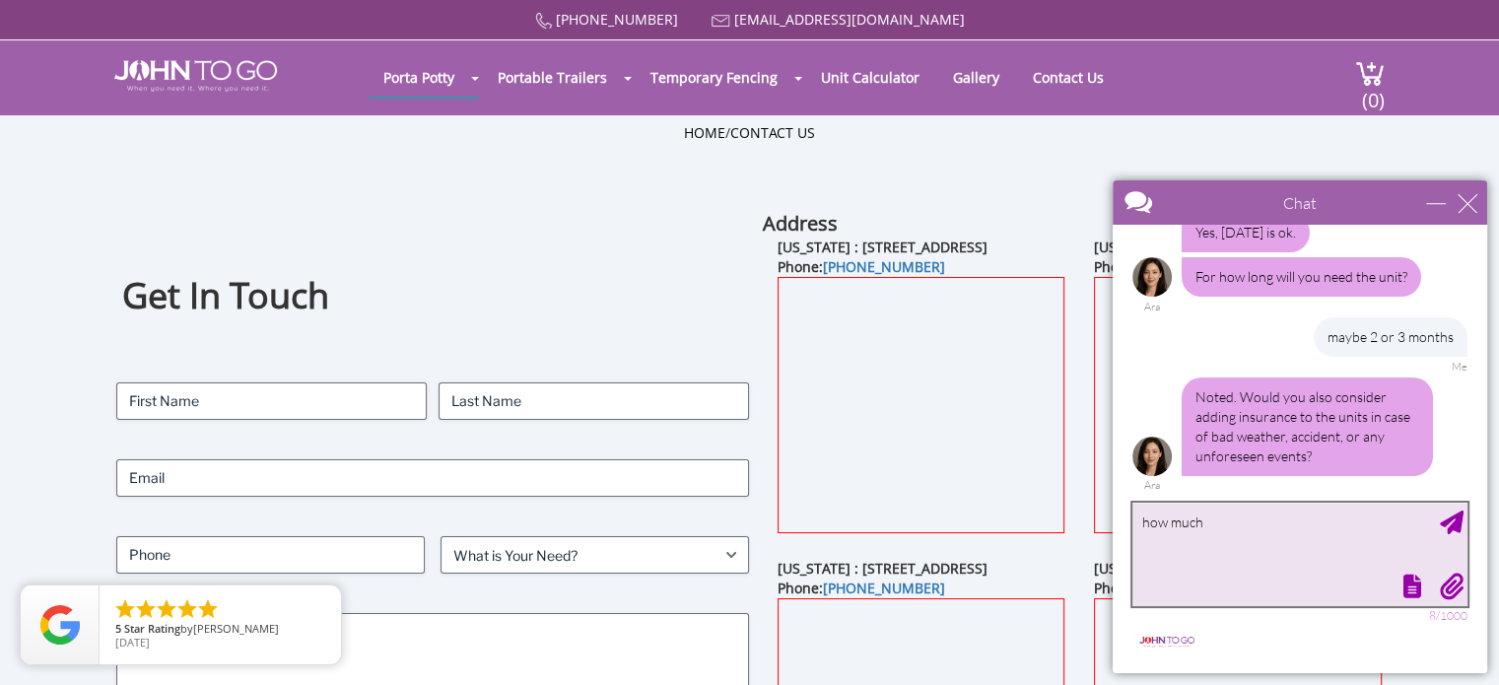
type textarea "how much?"
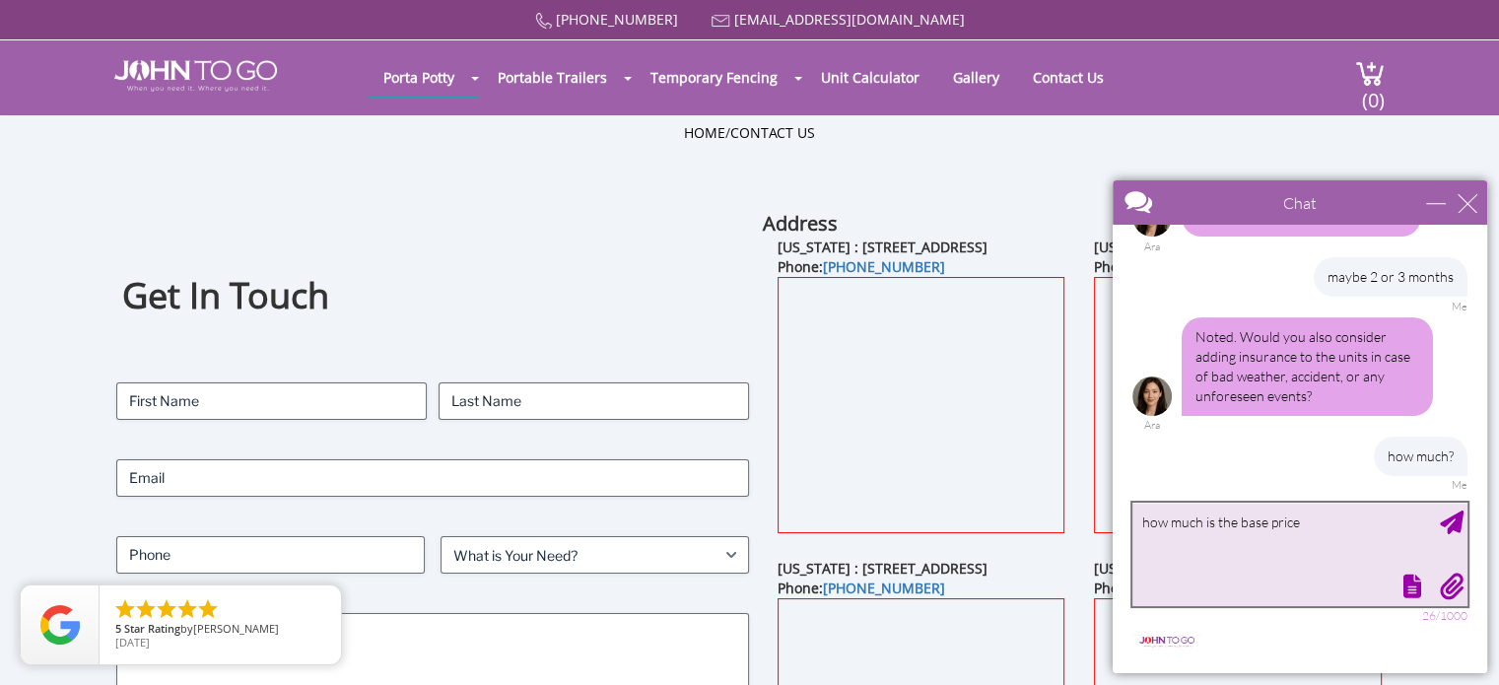
type textarea "how much is the base price?"
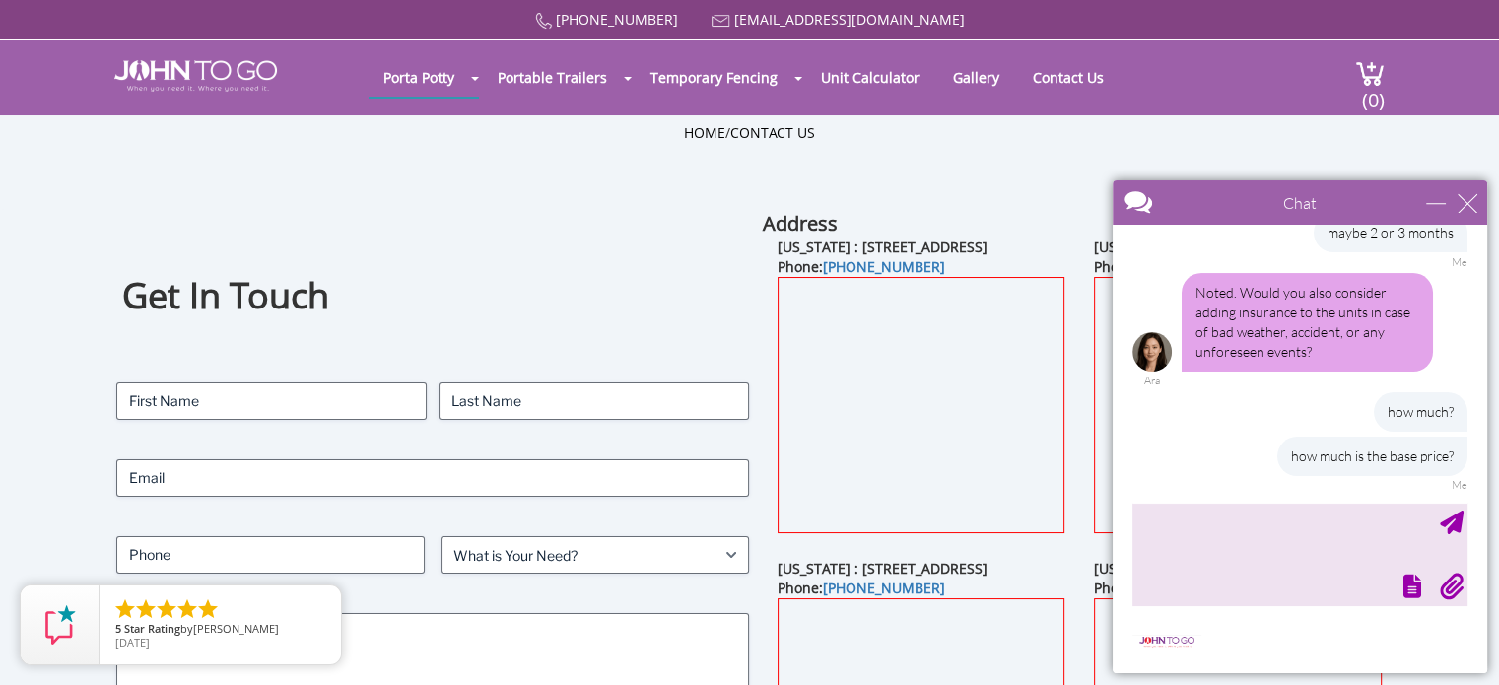
click at [1204, 428] on div "how much? how much is the base price? Me" at bounding box center [1300, 442] width 335 height 100
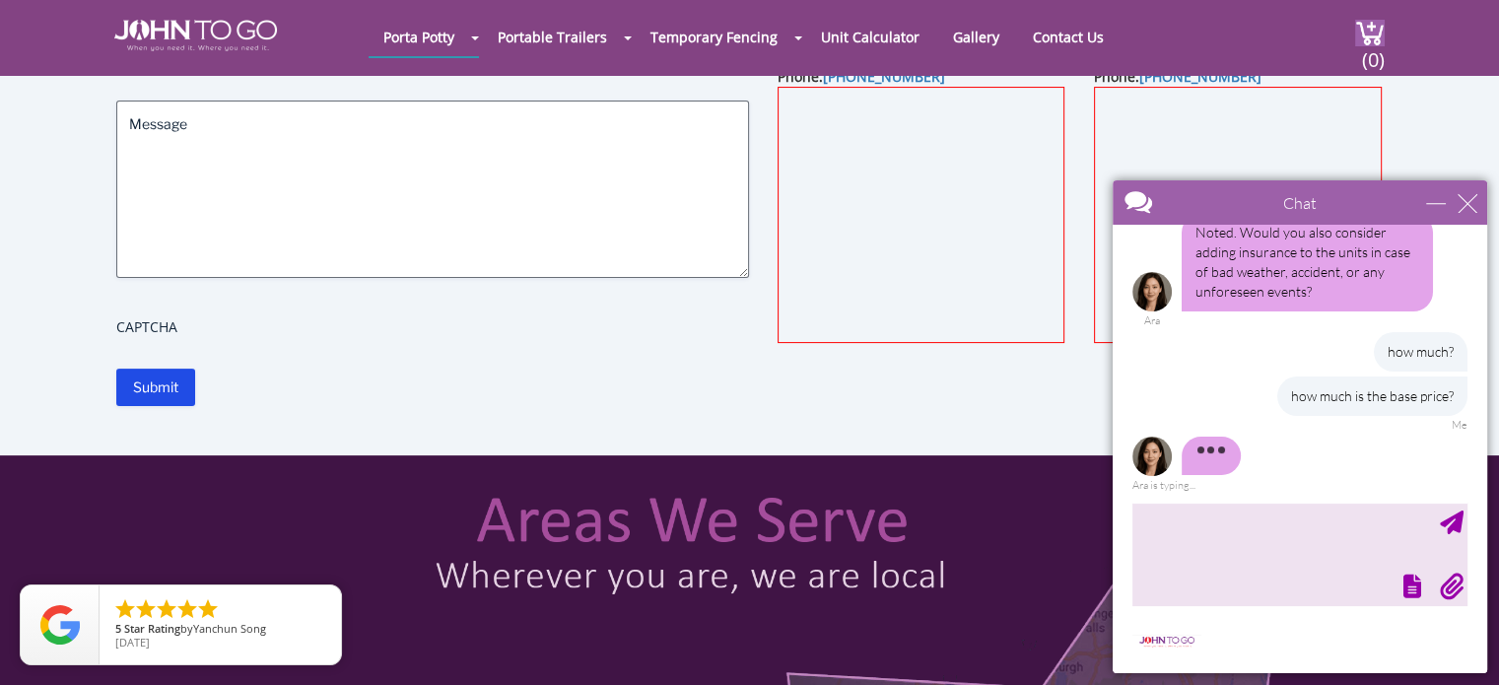
scroll to position [394, 0]
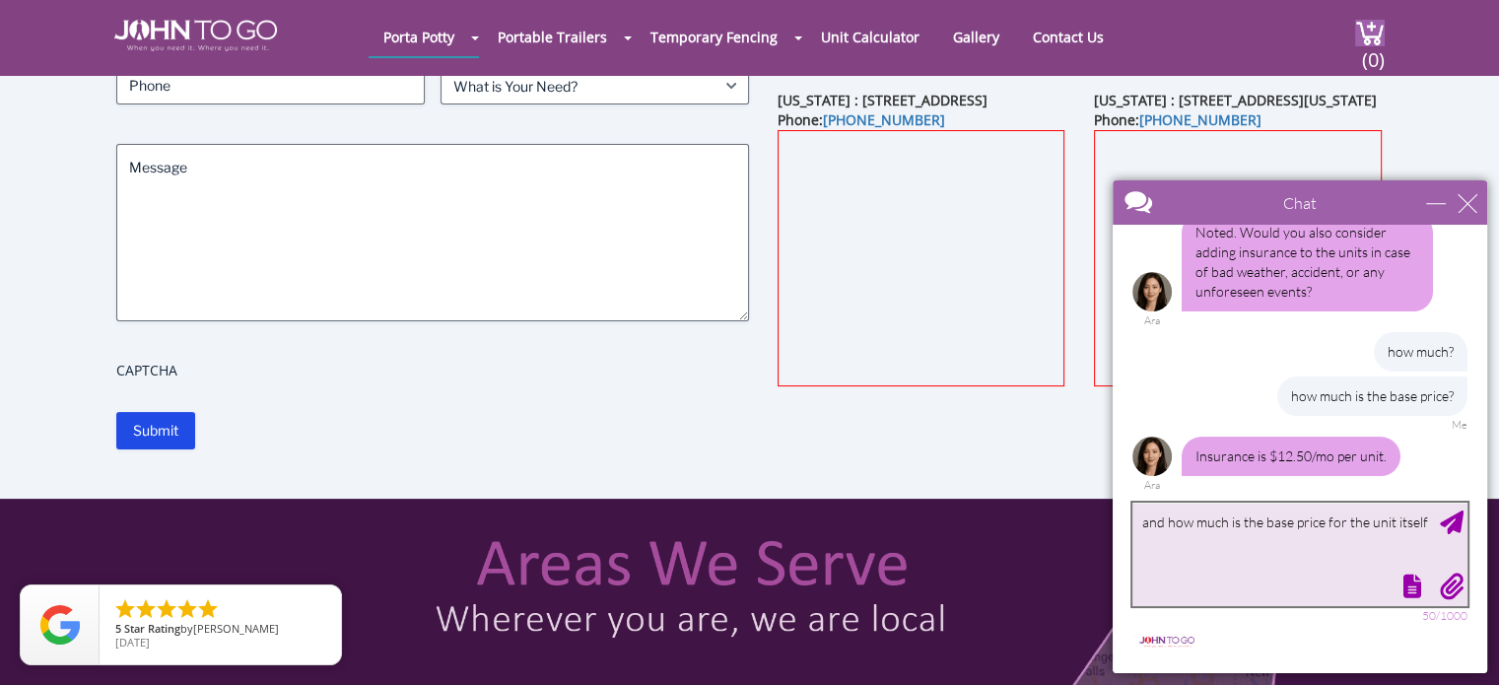
type textarea "and how much is the base price for the unit itself?"
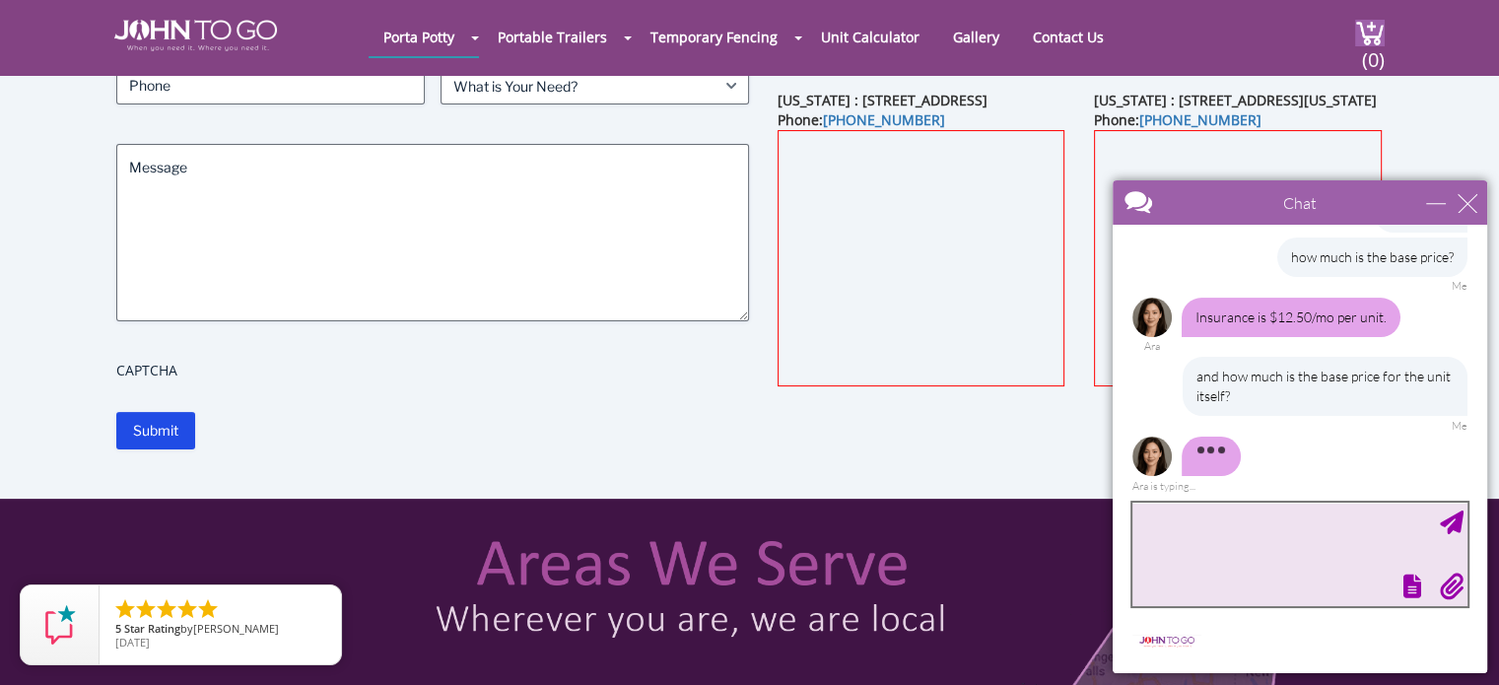
scroll to position [643, 0]
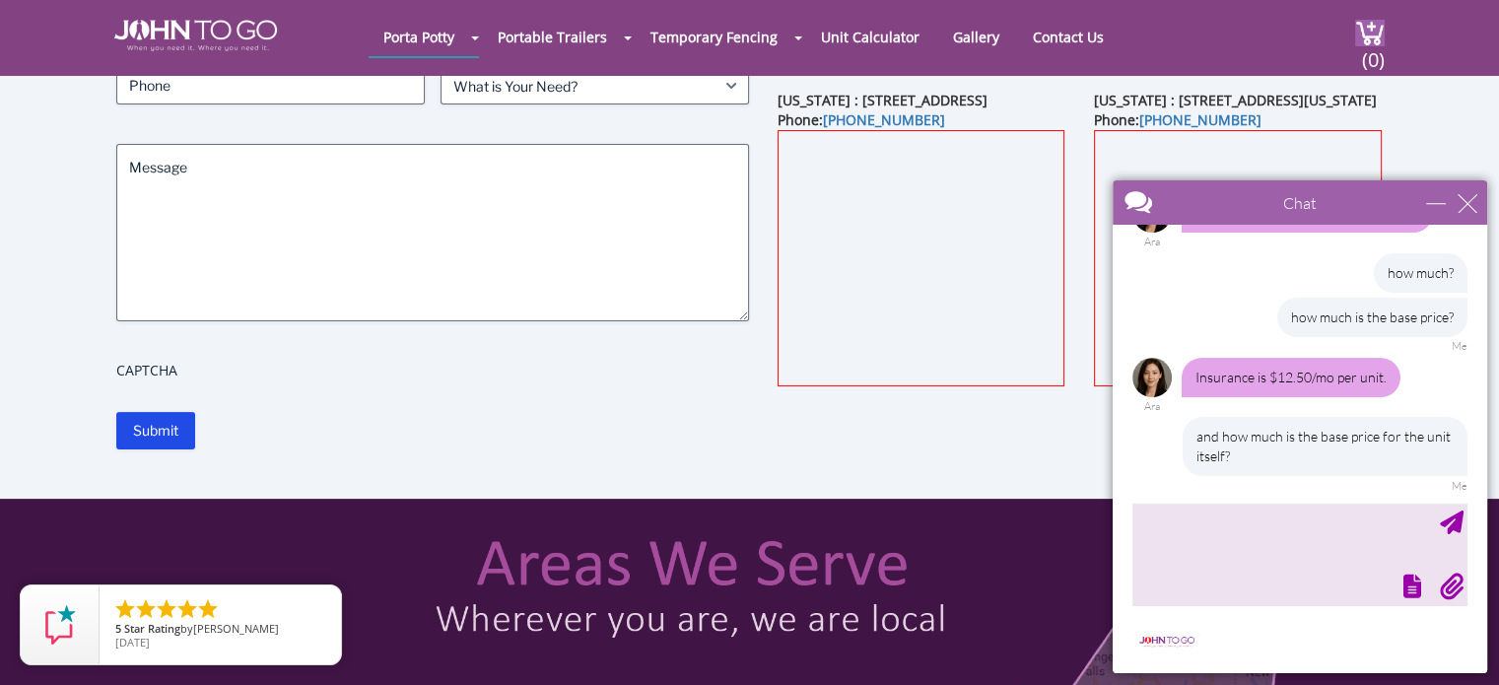
click at [1159, 448] on div "and how much is the base price for the unit itself? Me" at bounding box center [1300, 454] width 335 height 75
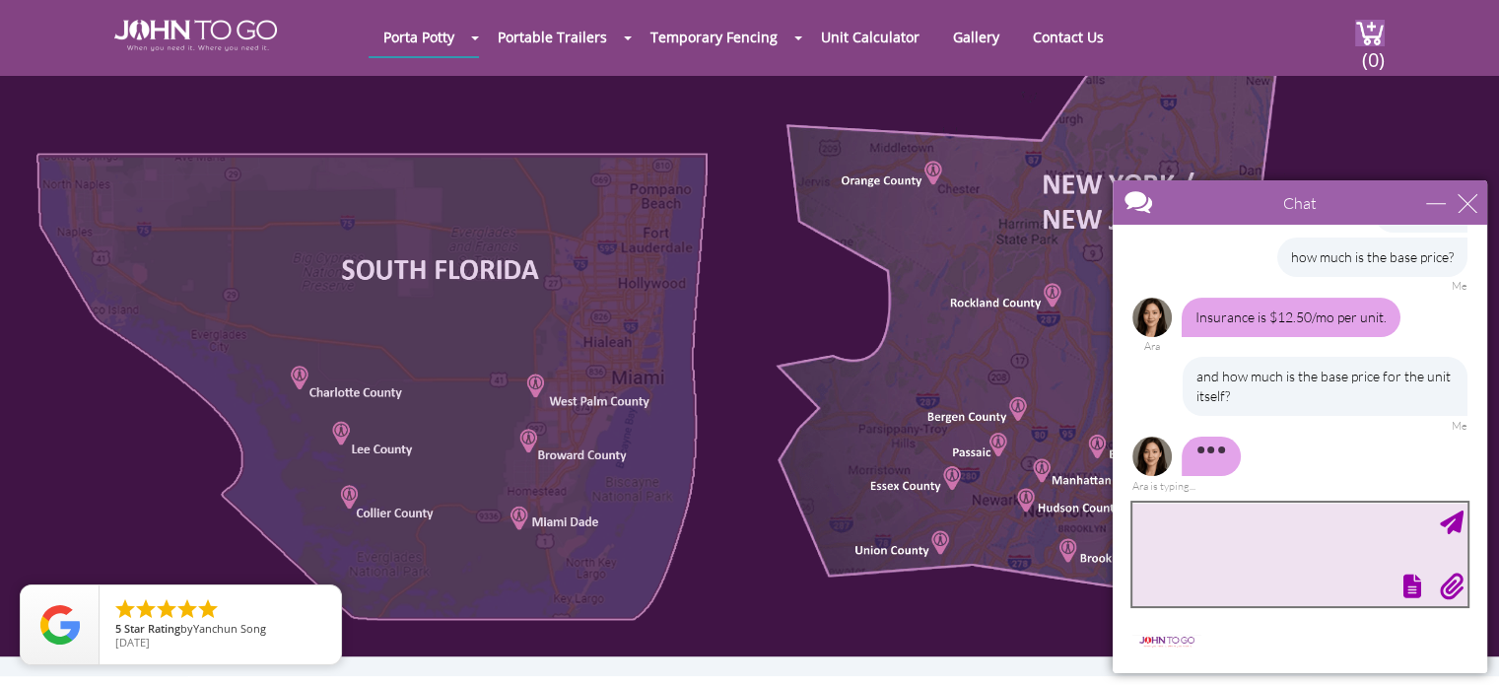
scroll to position [723, 0]
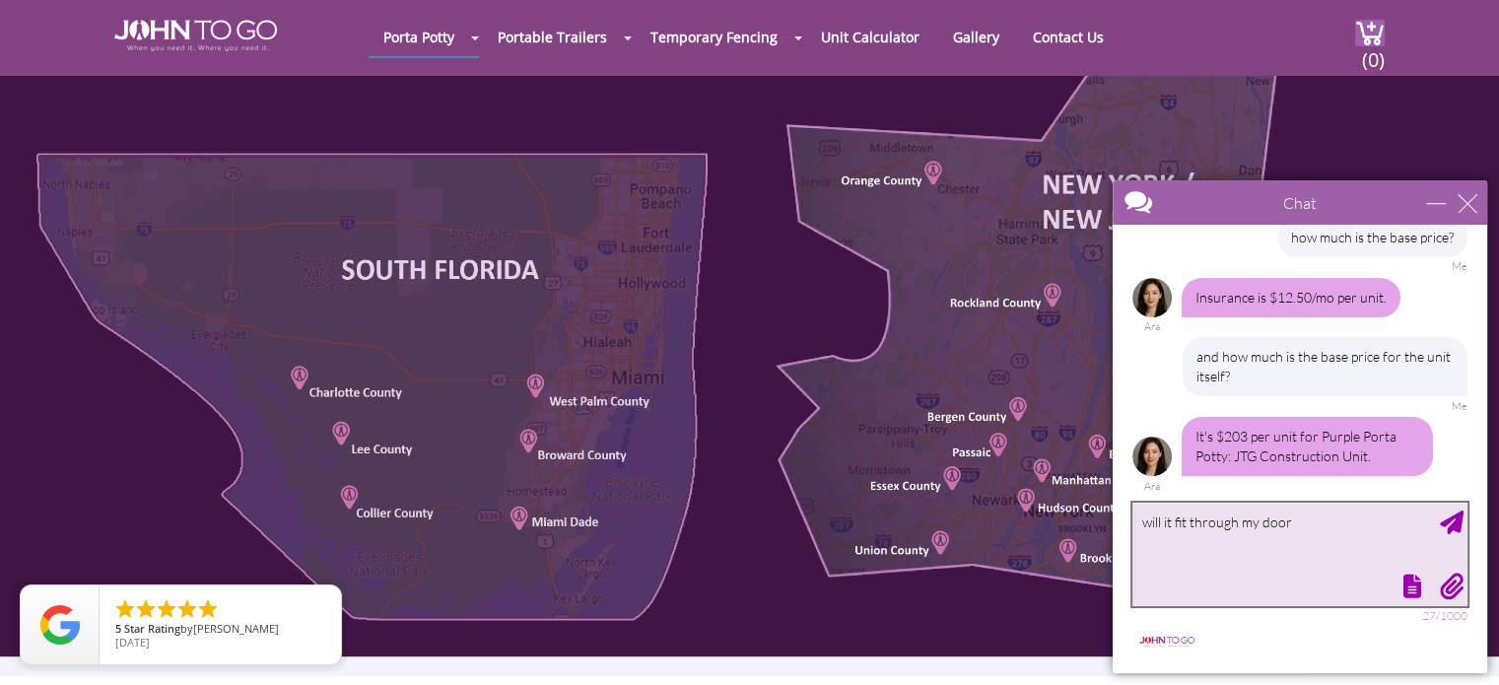
type textarea "will it fit through my door?"
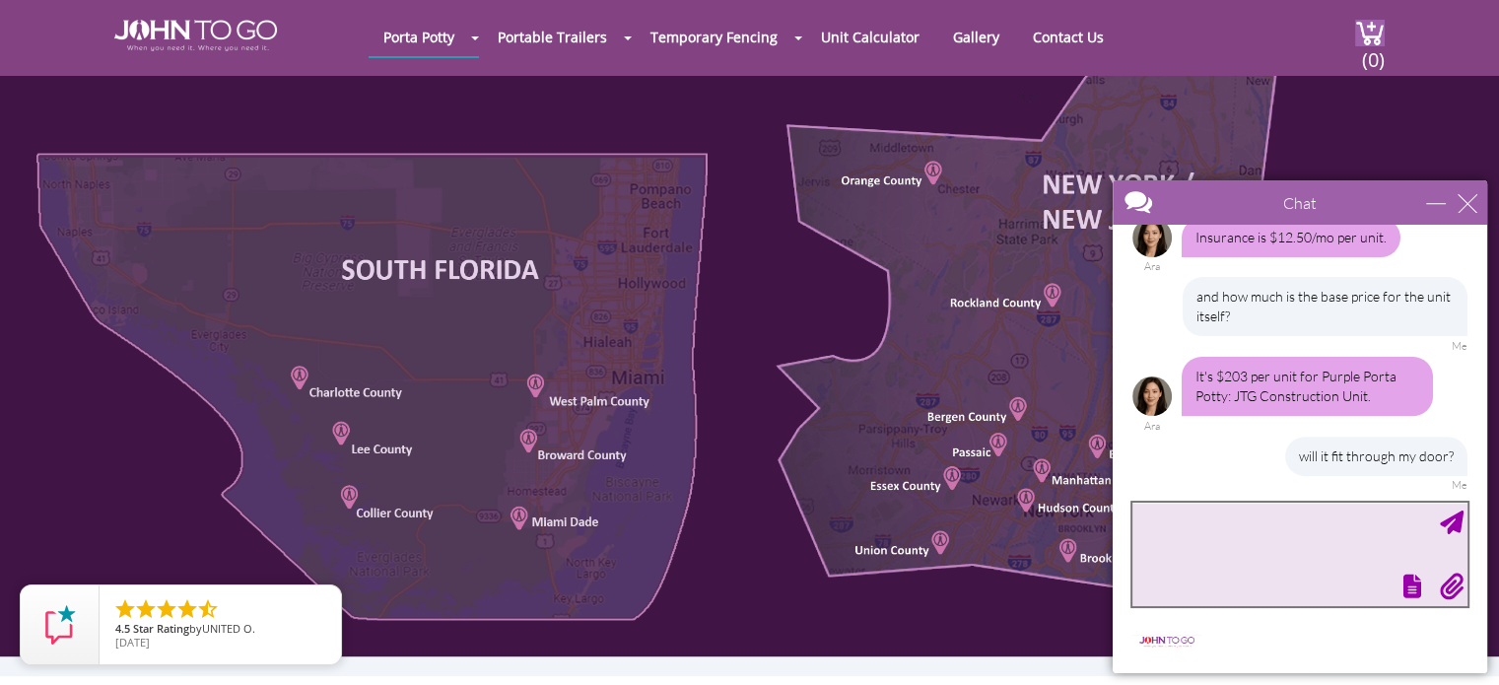
scroll to position [843, 0]
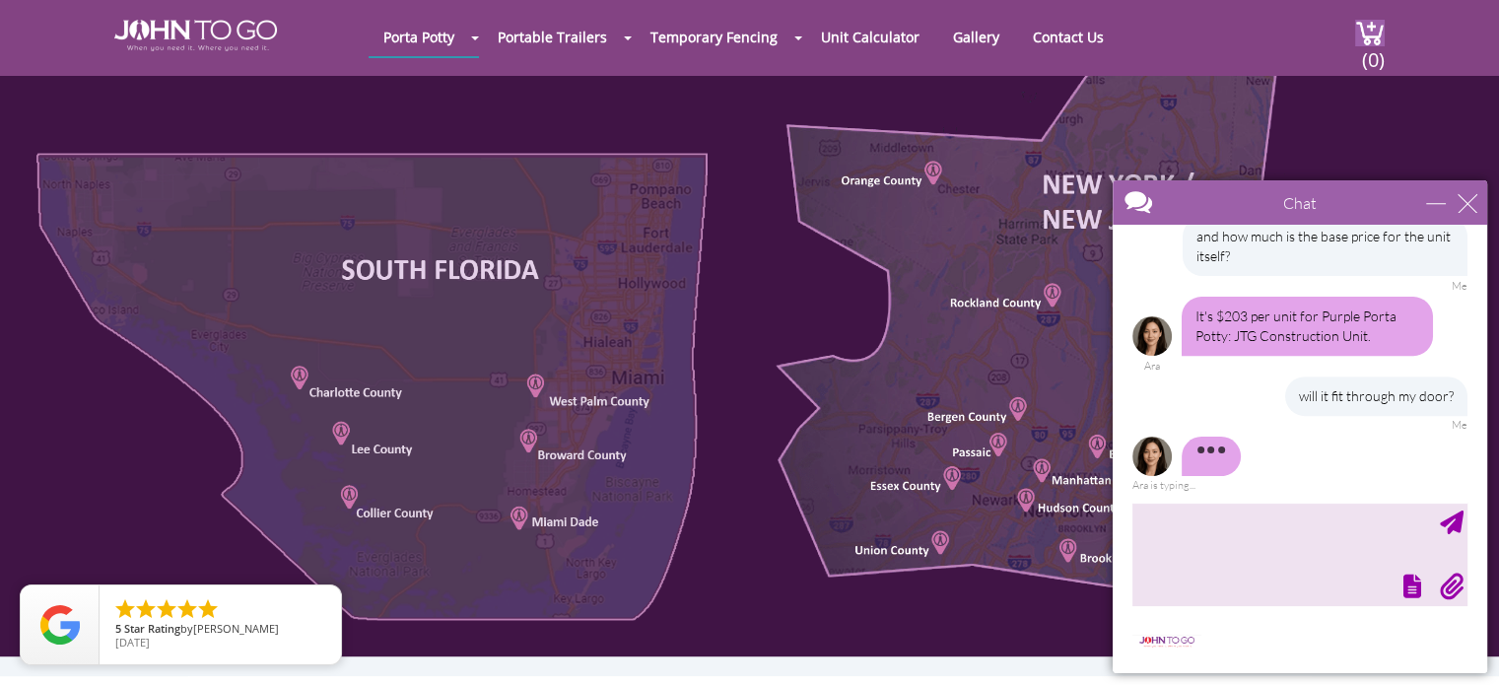
click at [1185, 422] on div "will it fit through my door? Me" at bounding box center [1300, 404] width 335 height 55
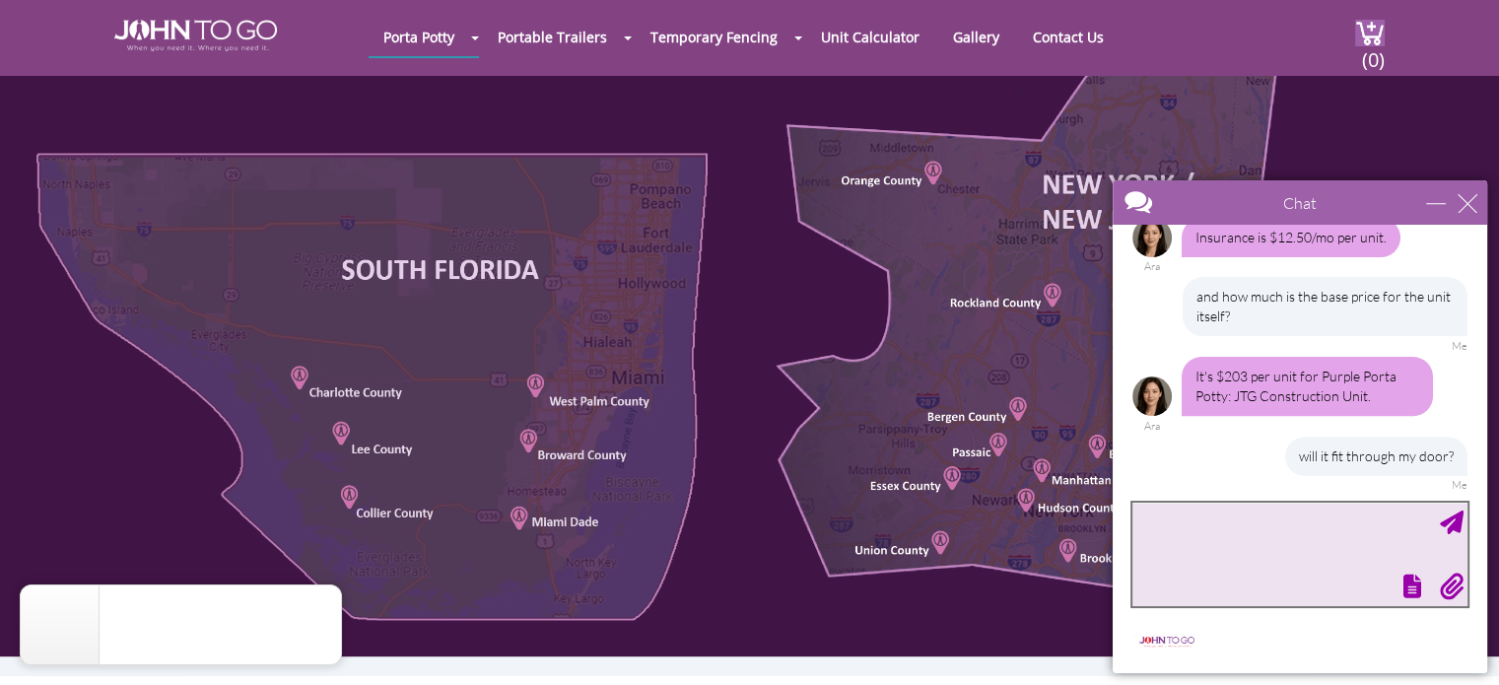
scroll to position [882, 0]
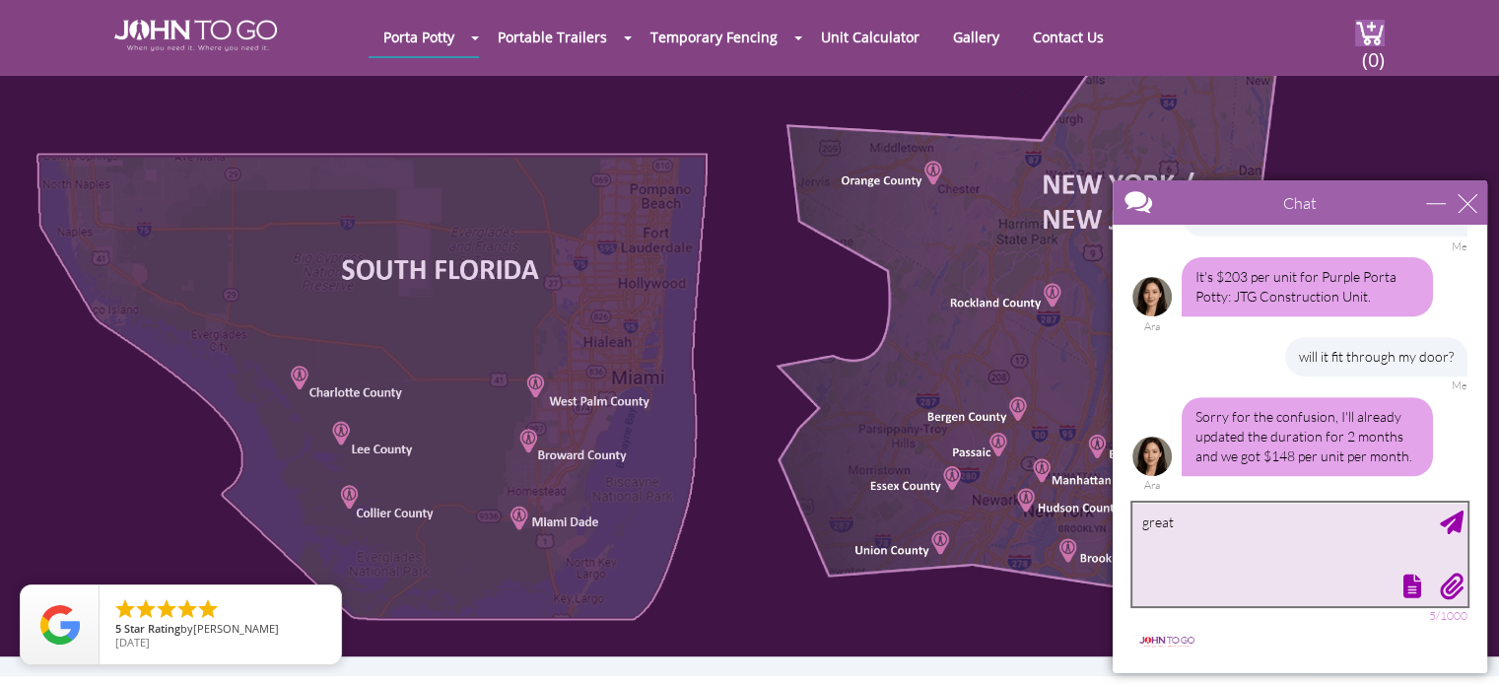
type textarea "great!"
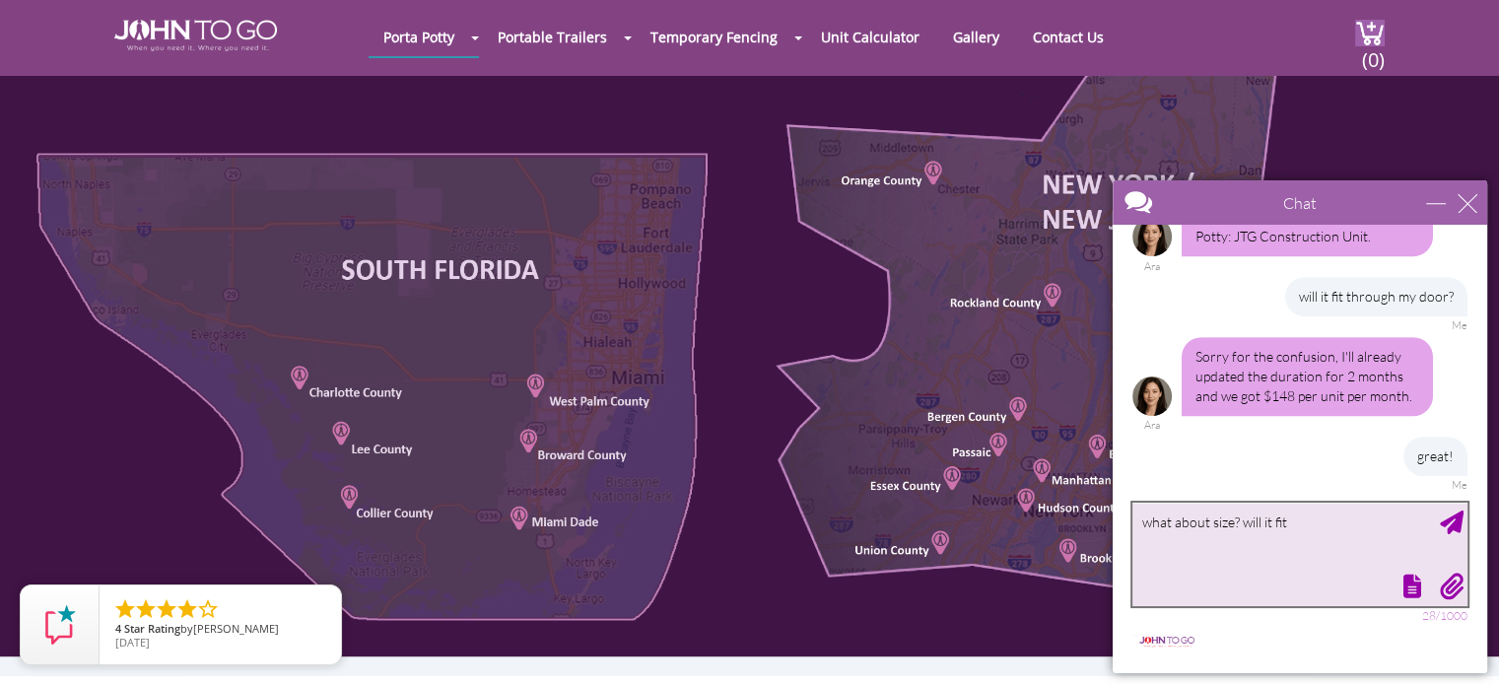
type textarea "what about size? will it fit?"
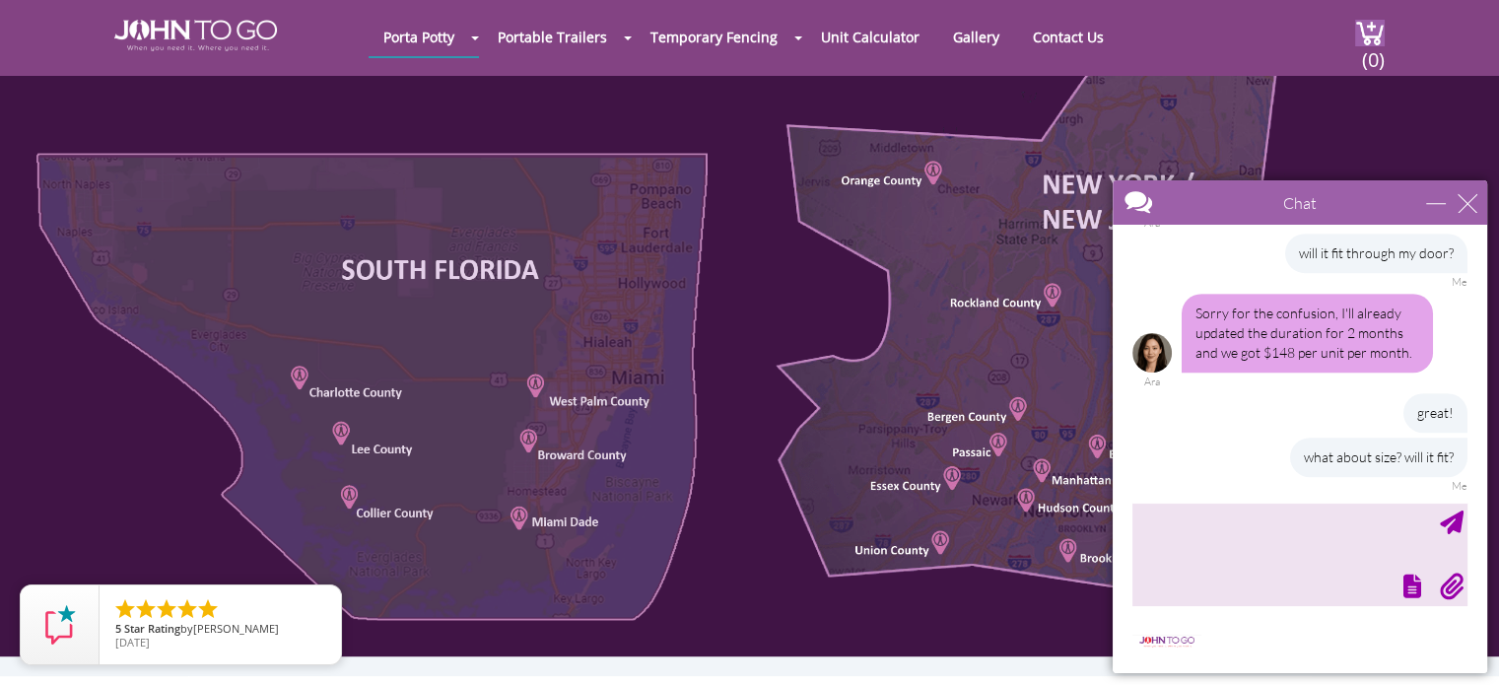
click at [1164, 383] on div "Ara" at bounding box center [1152, 382] width 39 height 12
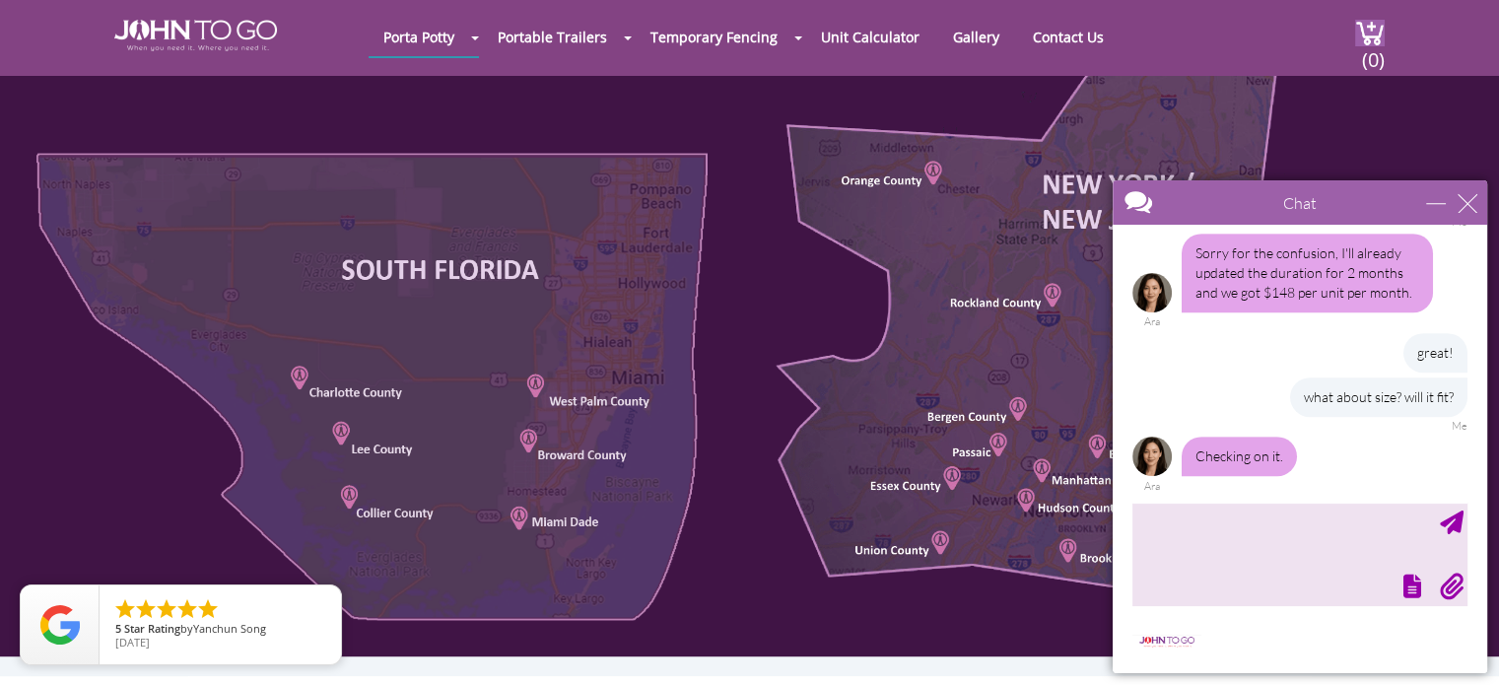
click at [1249, 386] on div "great! what about size? will it fit? Me" at bounding box center [1300, 383] width 335 height 100
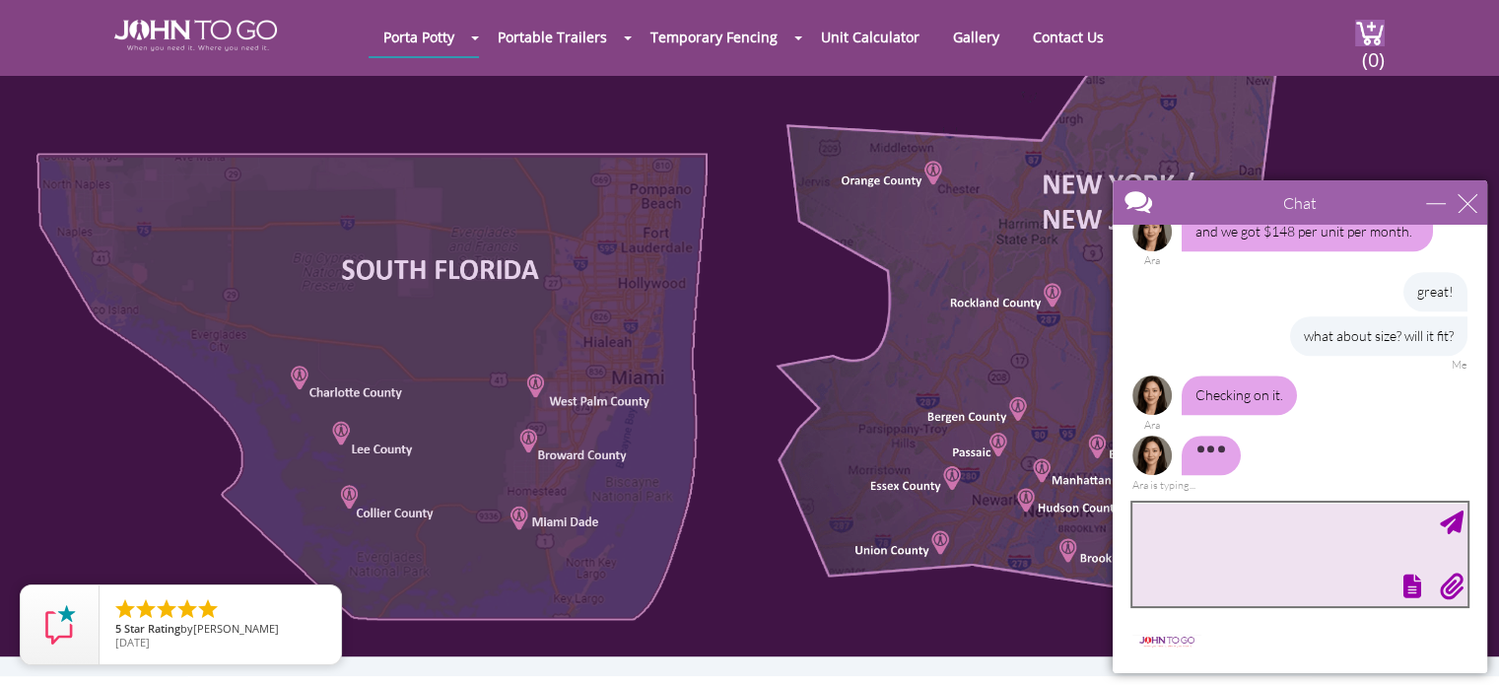
scroll to position [1131, 0]
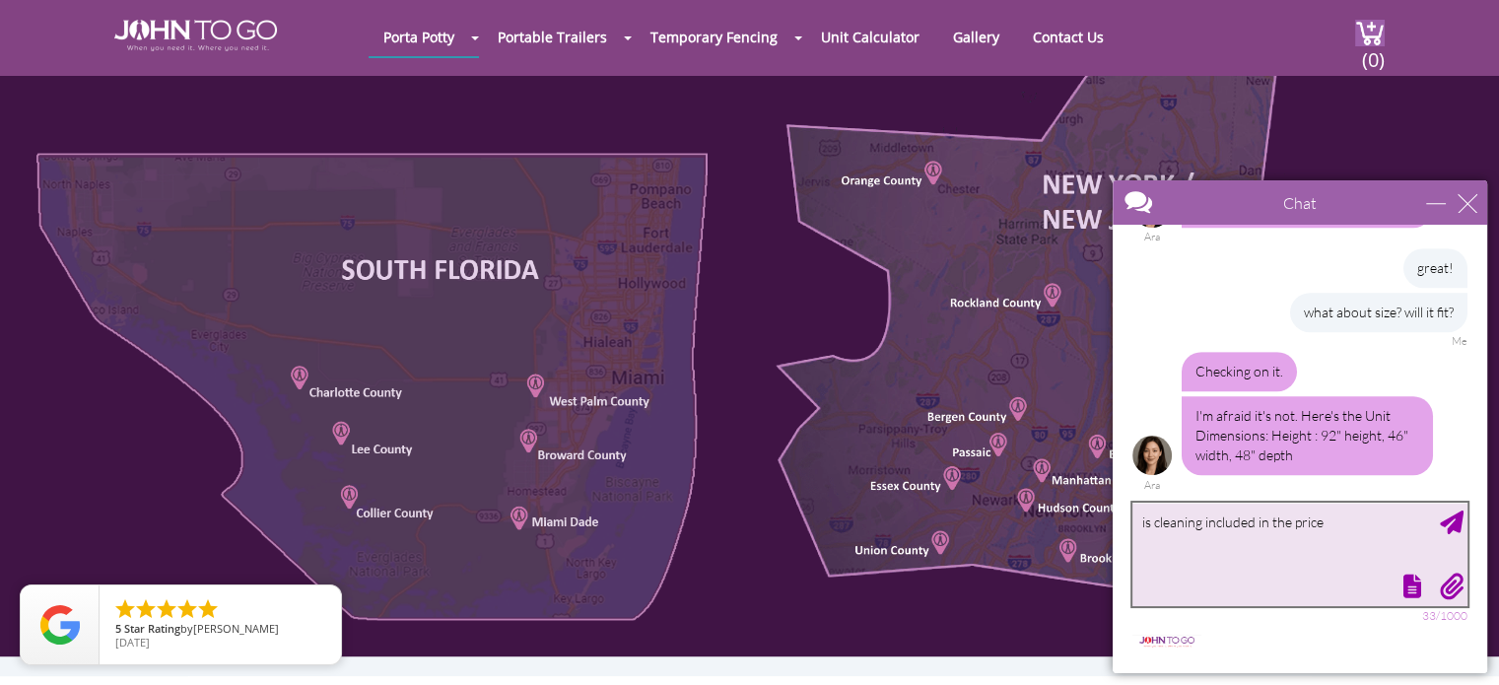
type textarea "is cleaning included in the price?"
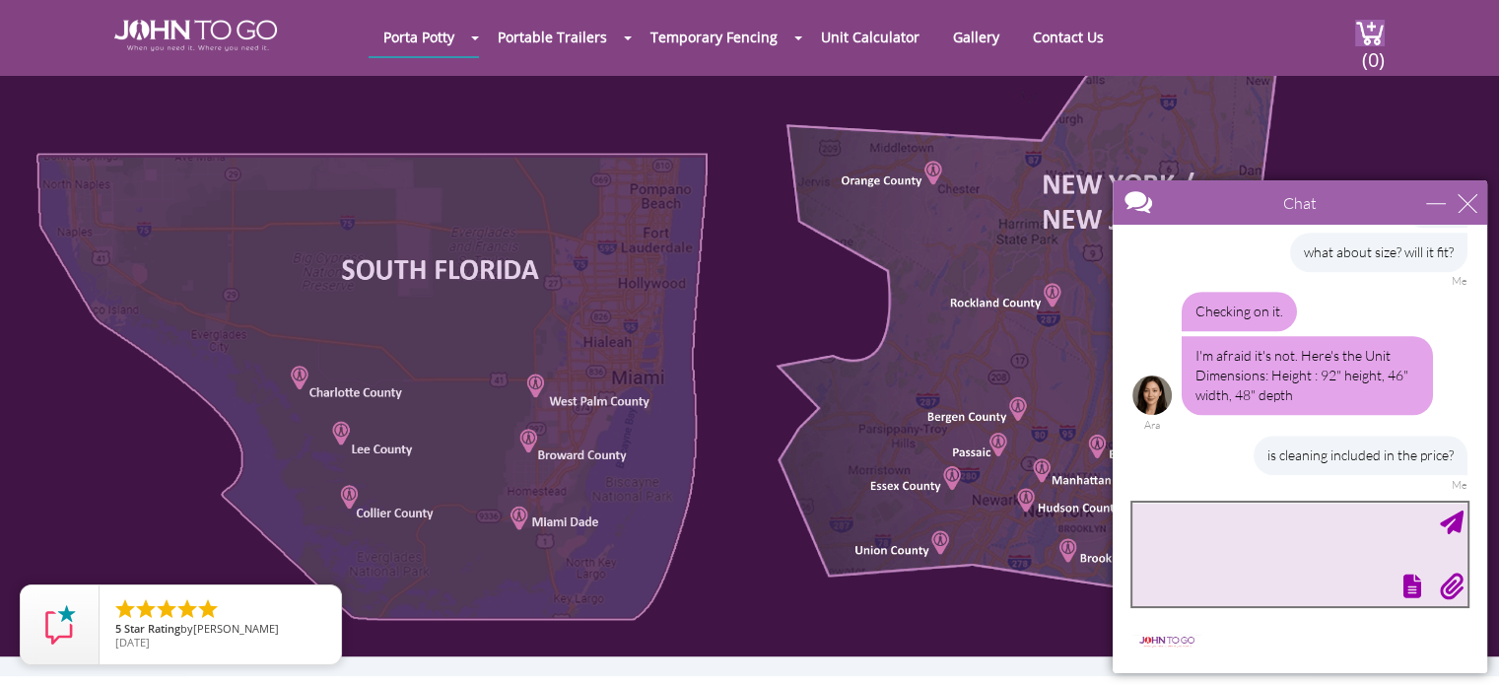
scroll to position [1250, 0]
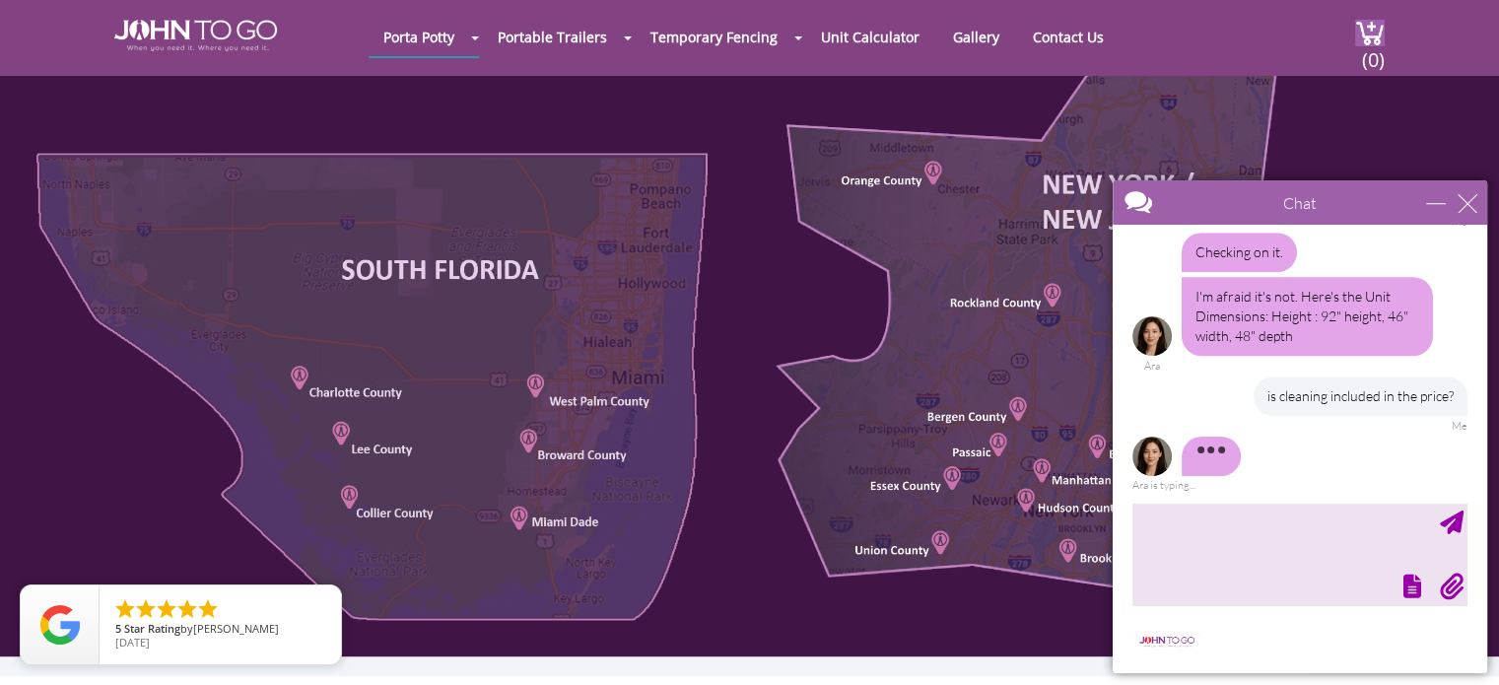
click at [1216, 383] on div "is cleaning included in the price? Me" at bounding box center [1300, 404] width 335 height 55
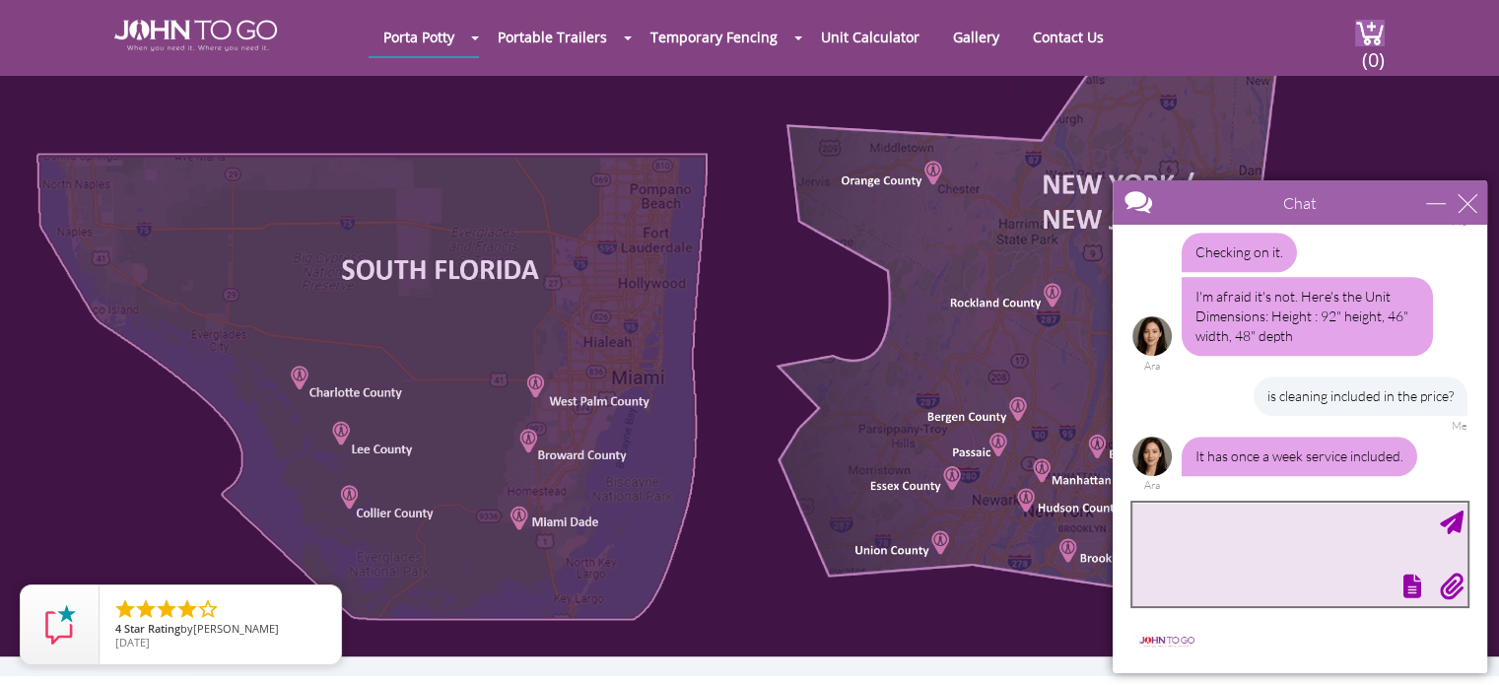
type textarea "a"
type textarea "dont you have a smaller unit on wheels that could fit?"
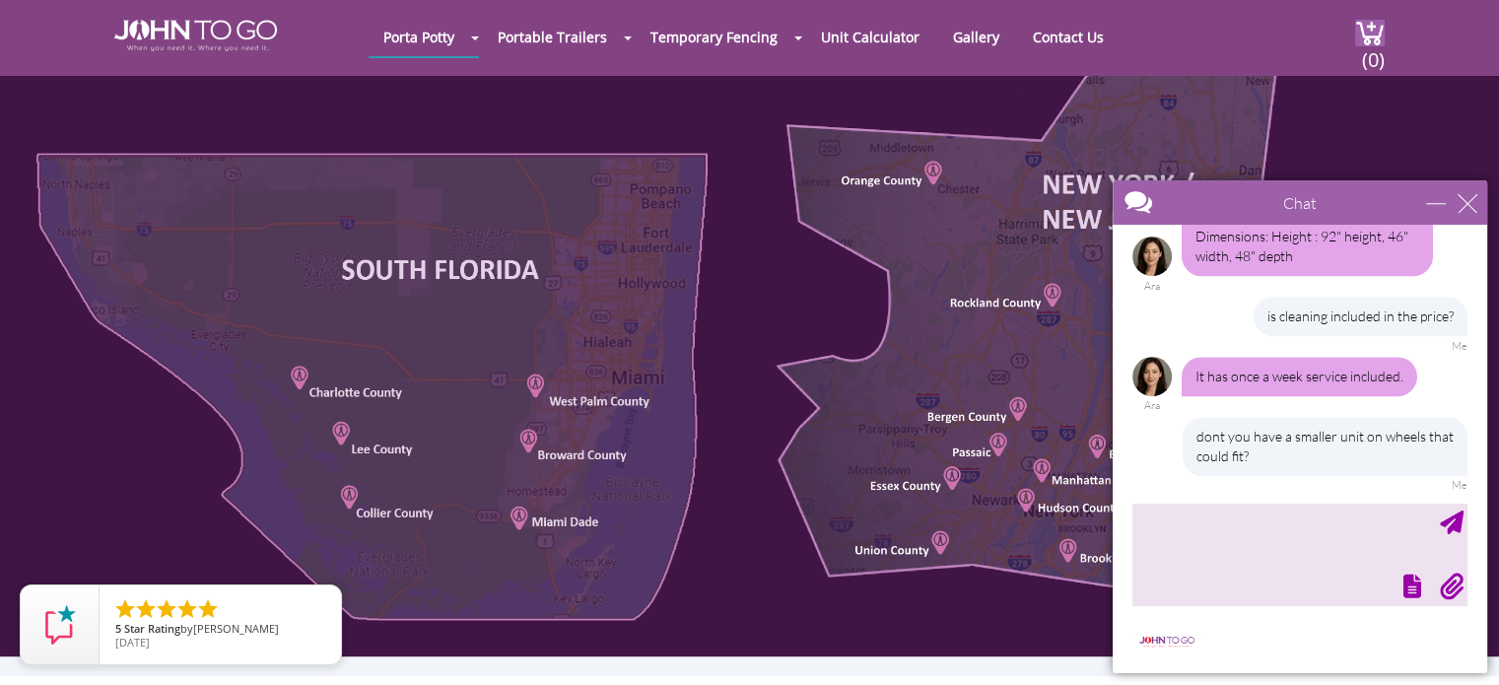
click at [1218, 417] on div "dont you have a smaller unit on wheels that could fit?" at bounding box center [1325, 446] width 285 height 59
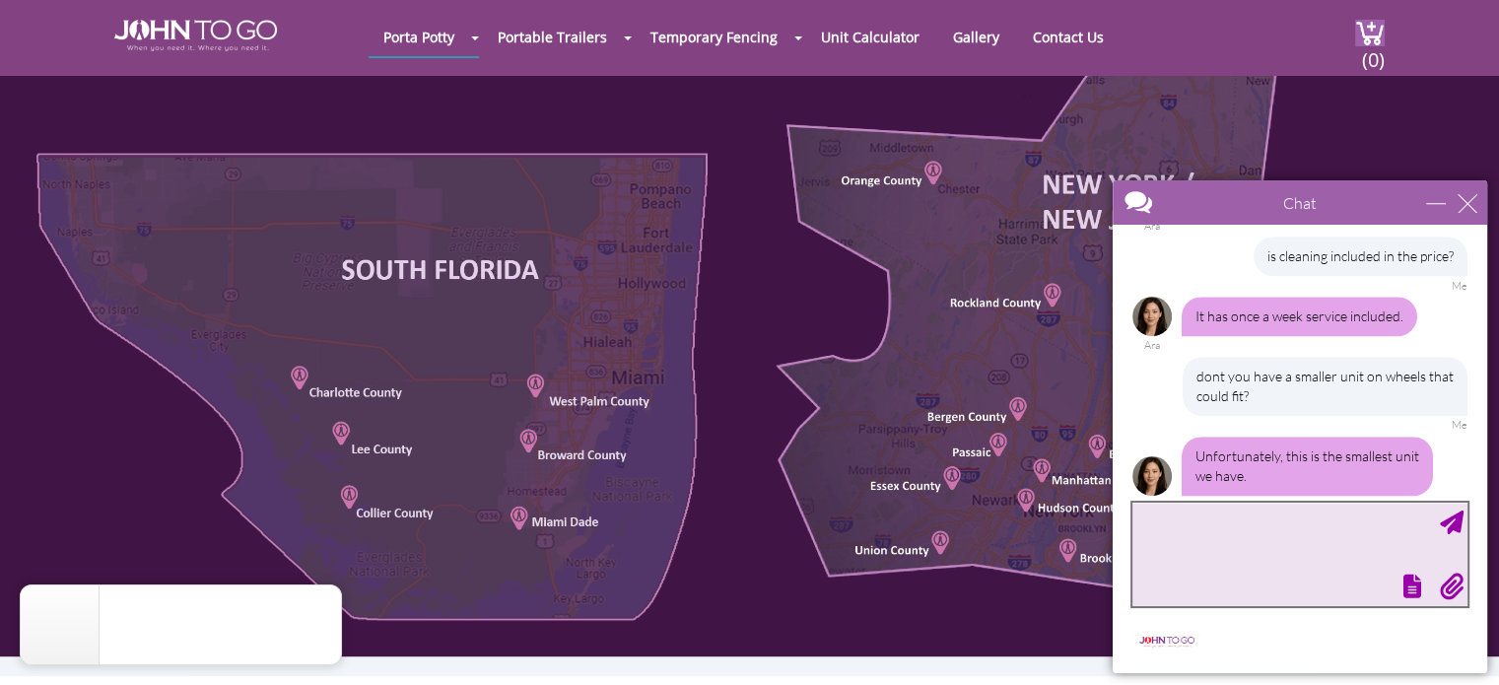
scroll to position [1410, 0]
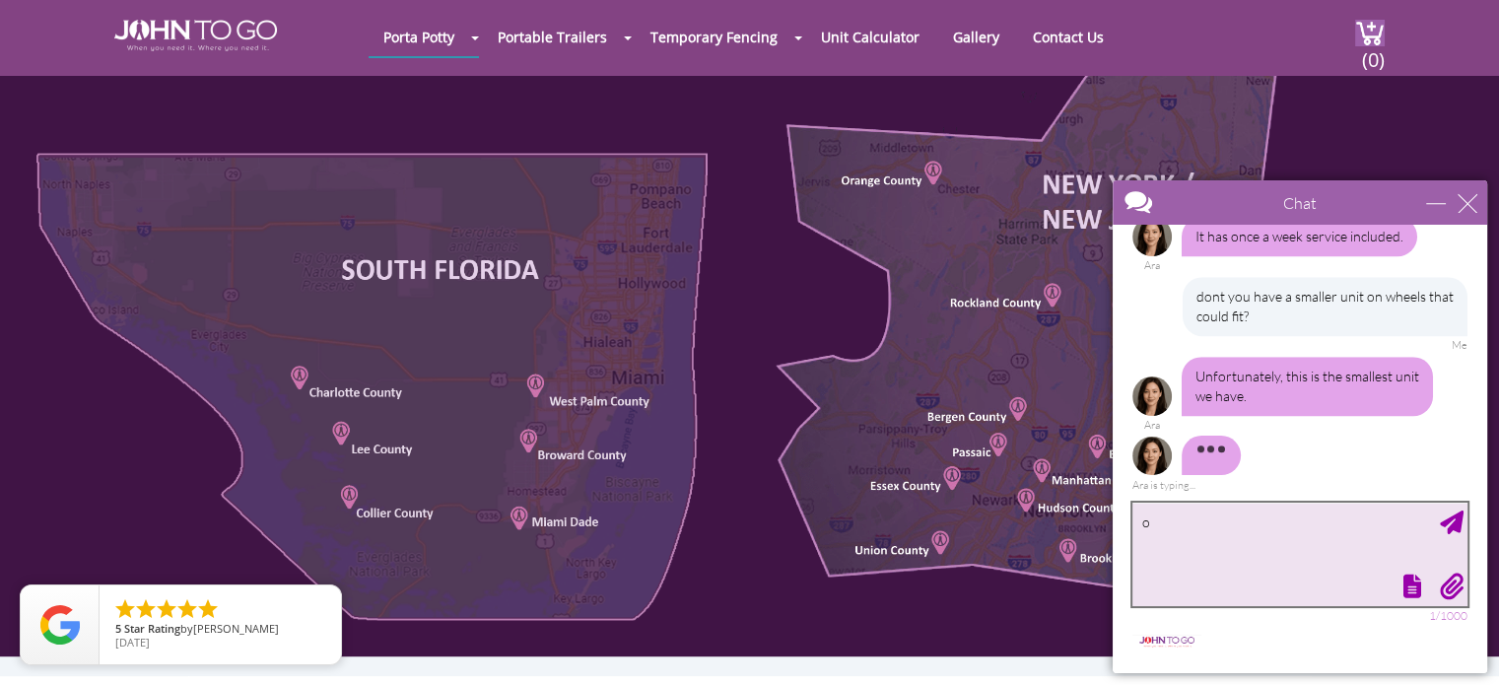
type textarea "ok"
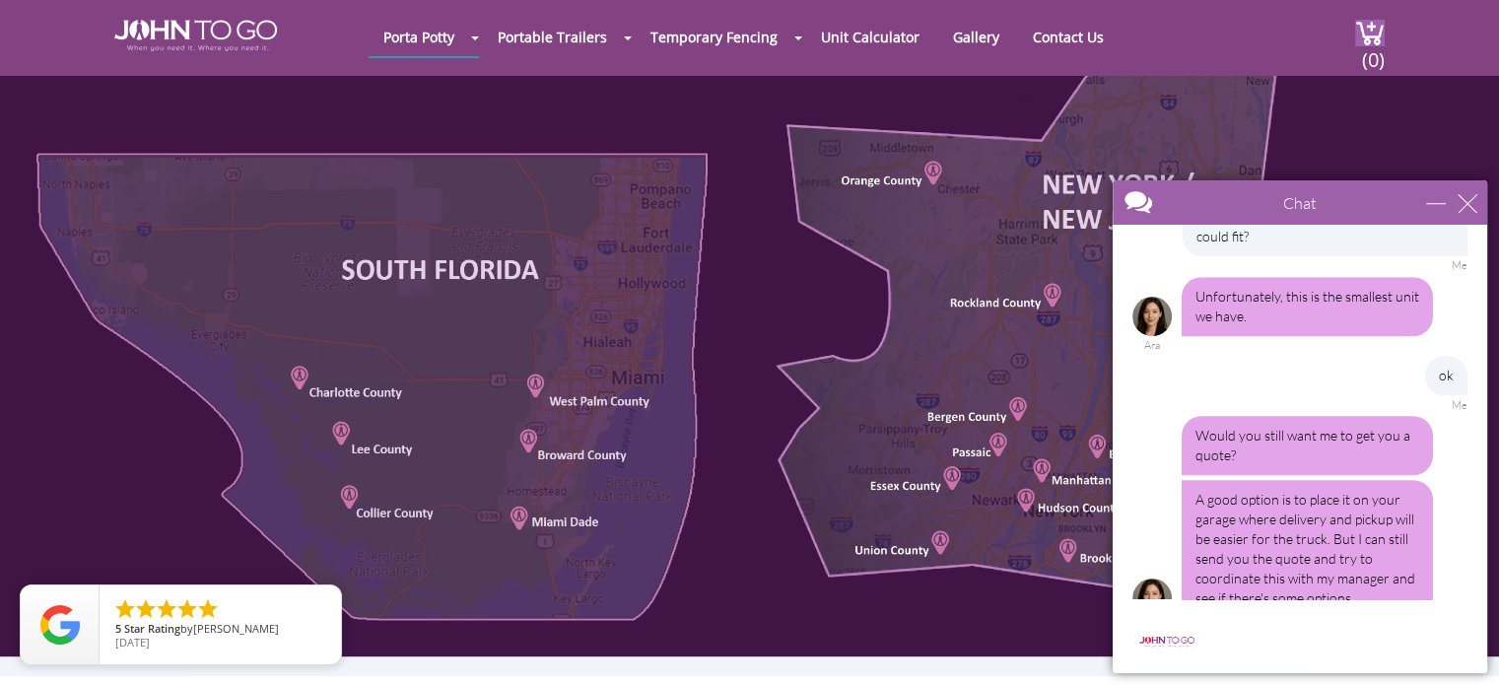
scroll to position [2035, 0]
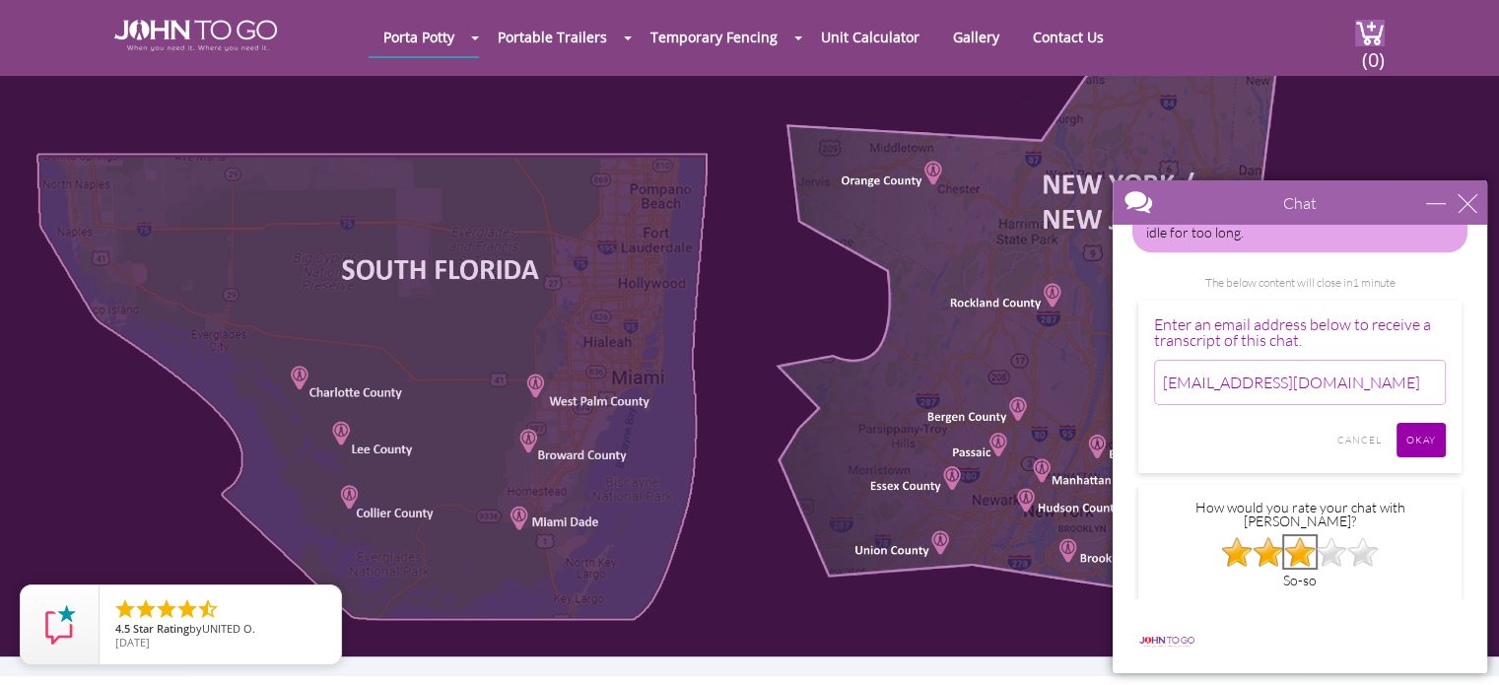
click at [1301, 536] on img at bounding box center [1301, 552] width 32 height 32
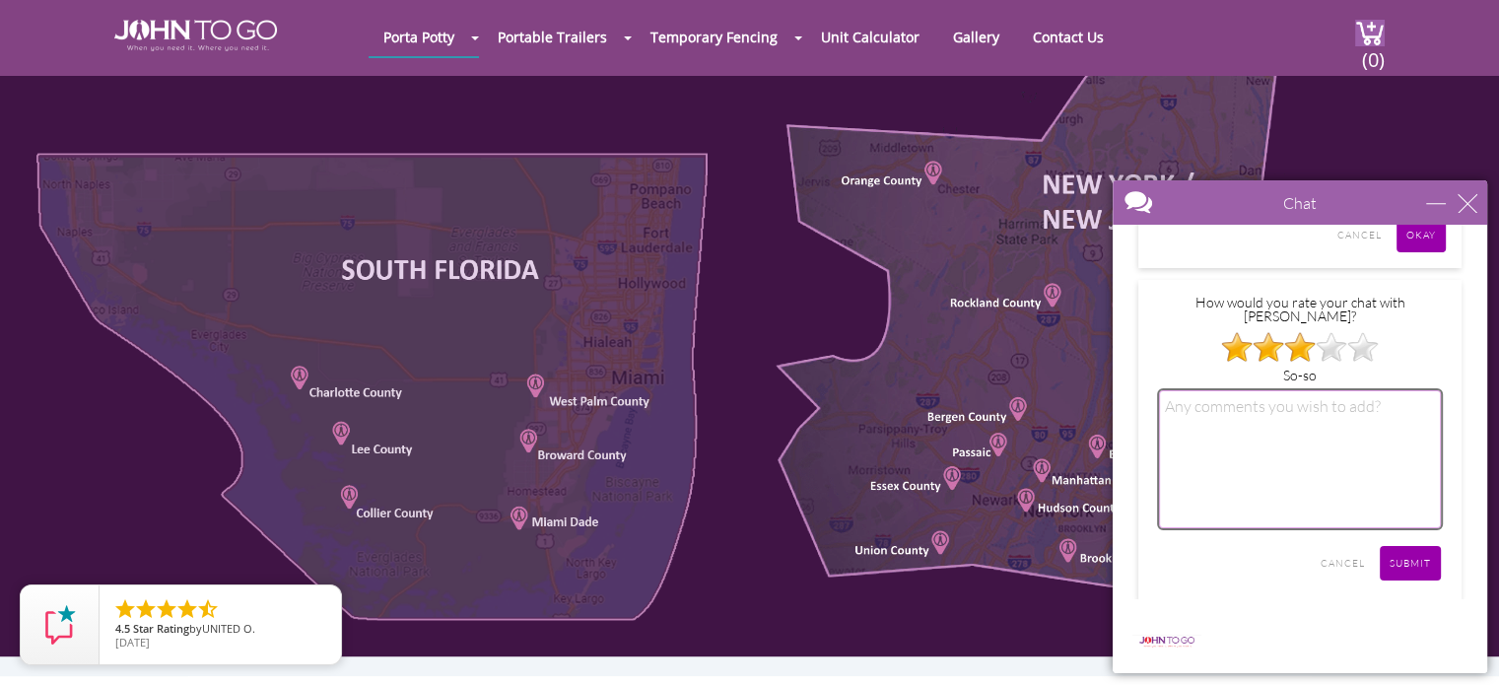
click at [1209, 390] on textarea at bounding box center [1300, 459] width 282 height 138
type textarea "could not help me with a smaller unit"
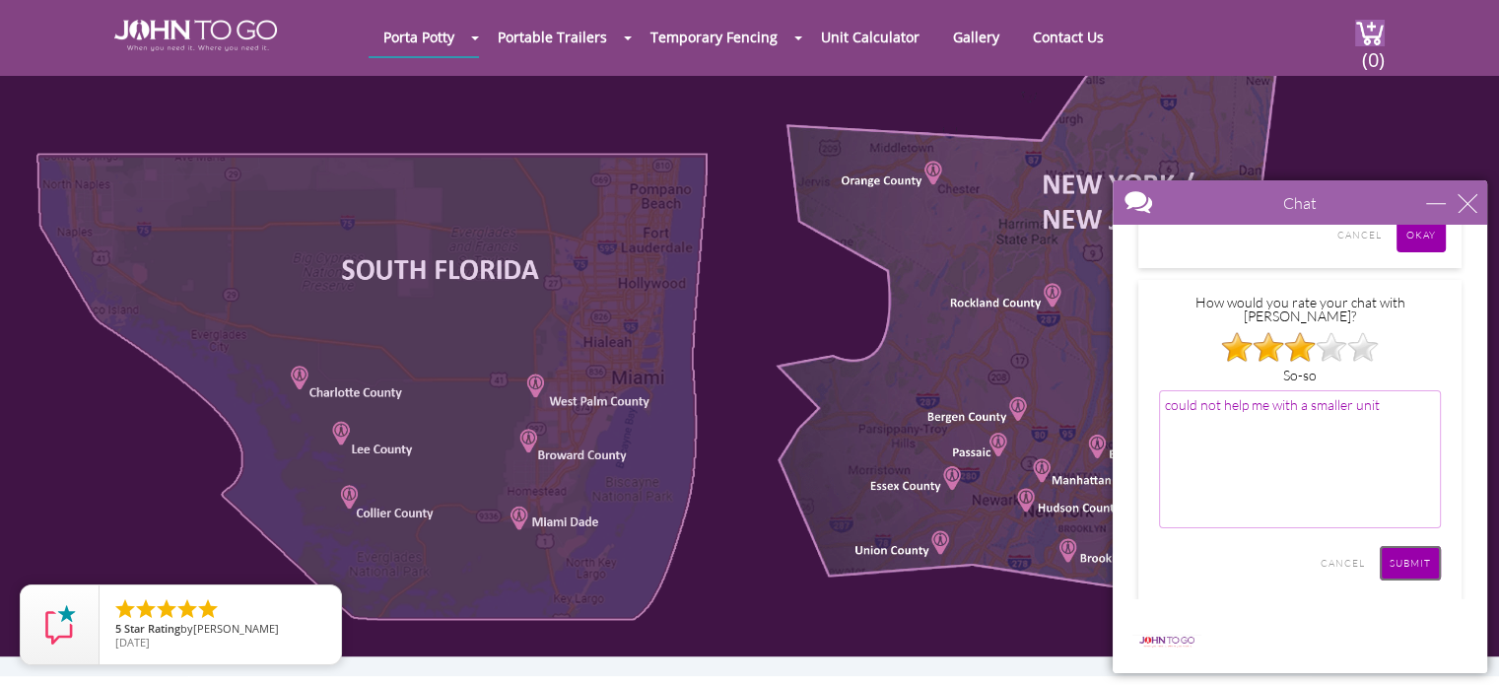
click at [1418, 548] on input "SUBMIT" at bounding box center [1410, 563] width 61 height 35
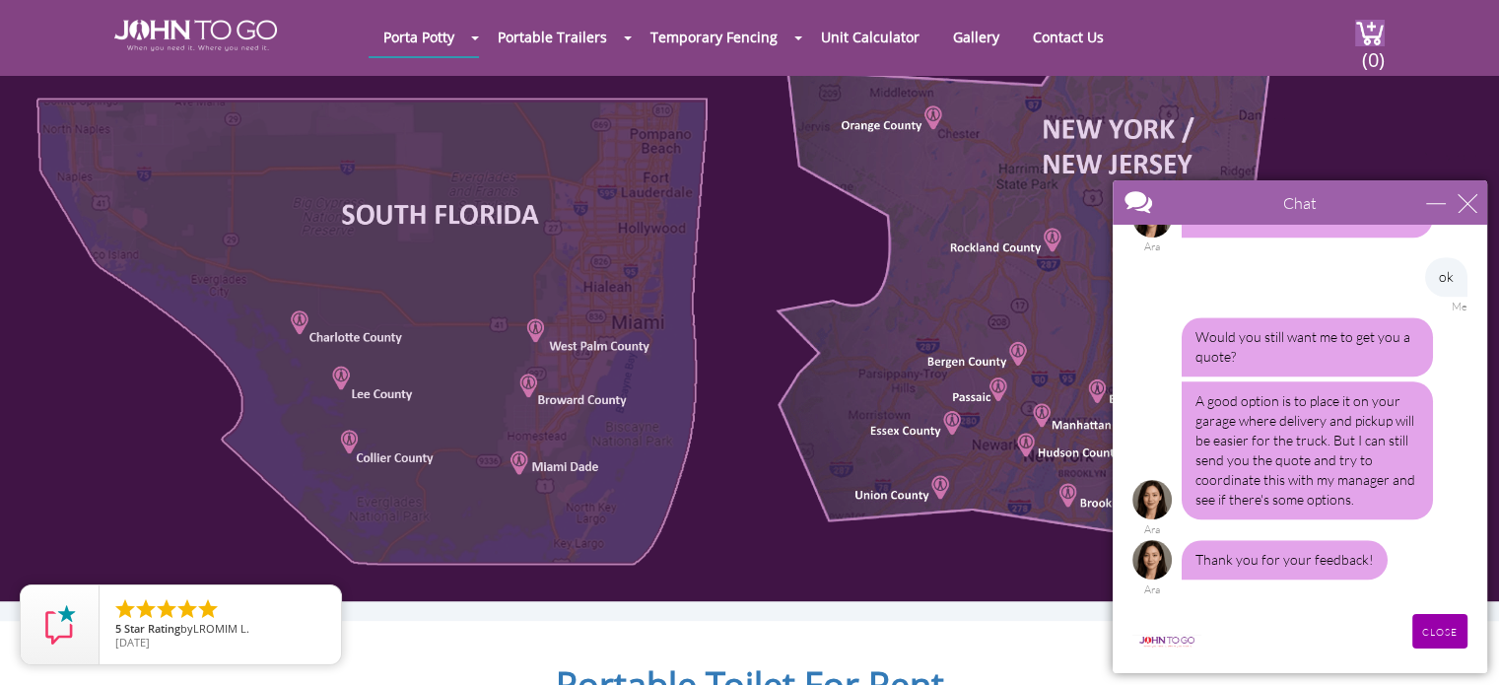
scroll to position [1084, 0]
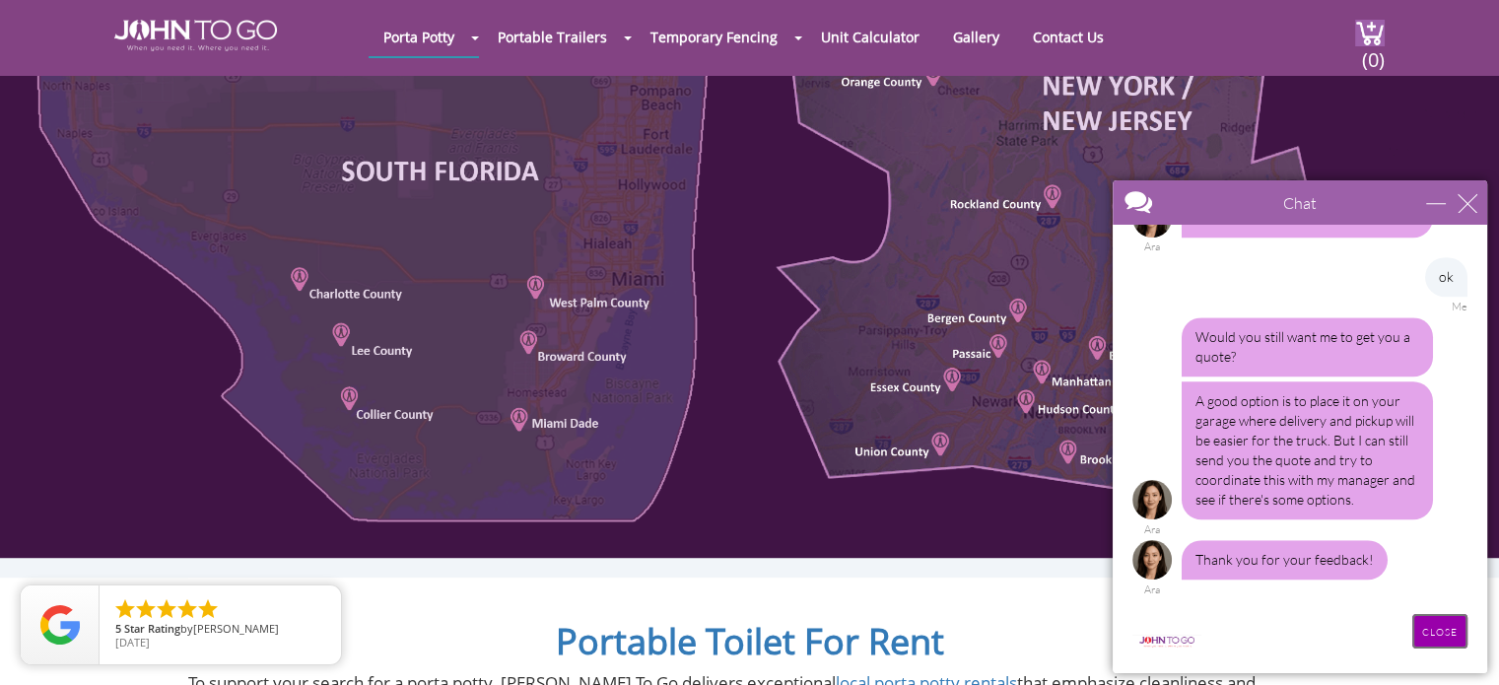
click at [1428, 628] on input "CLOSE" at bounding box center [1440, 631] width 55 height 35
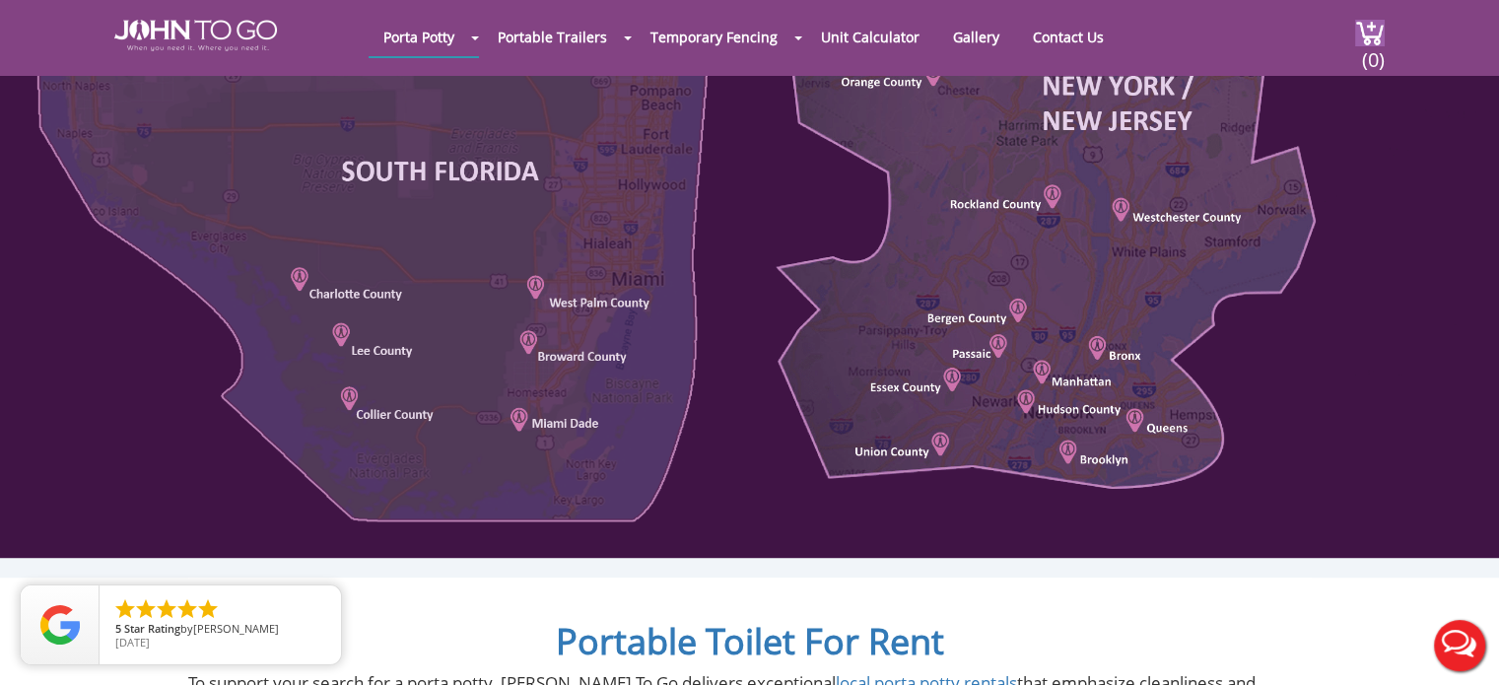
scroll to position [0, 0]
